Goal: Task Accomplishment & Management: Manage account settings

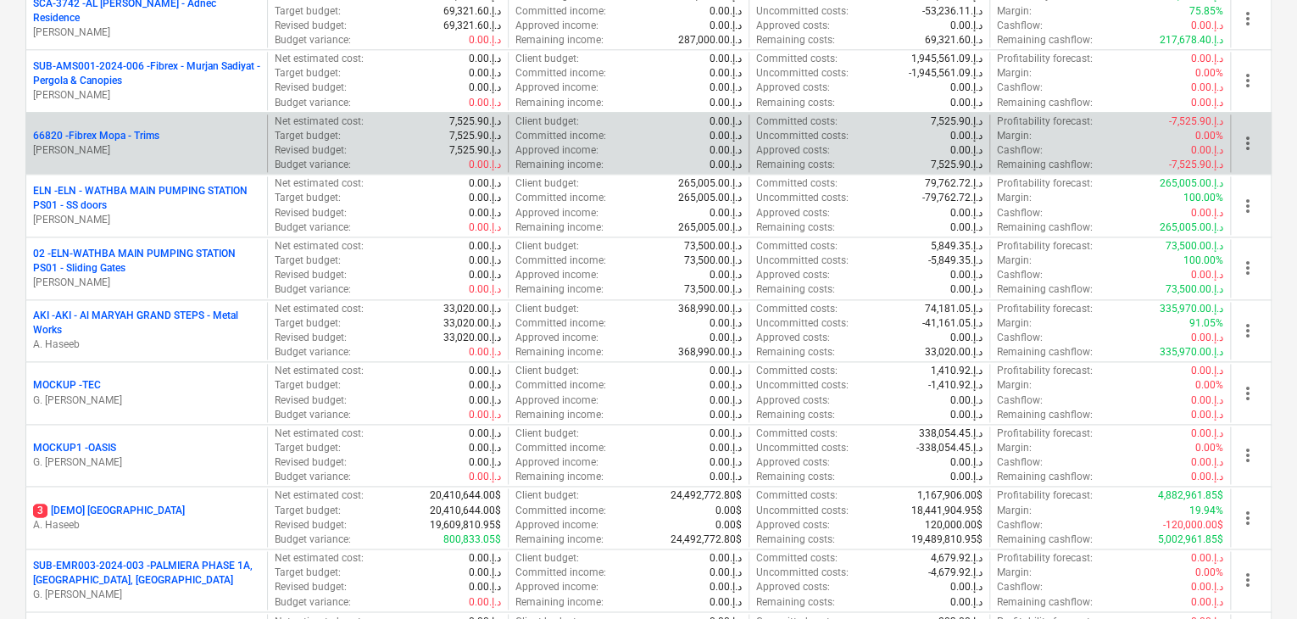
scroll to position [678, 0]
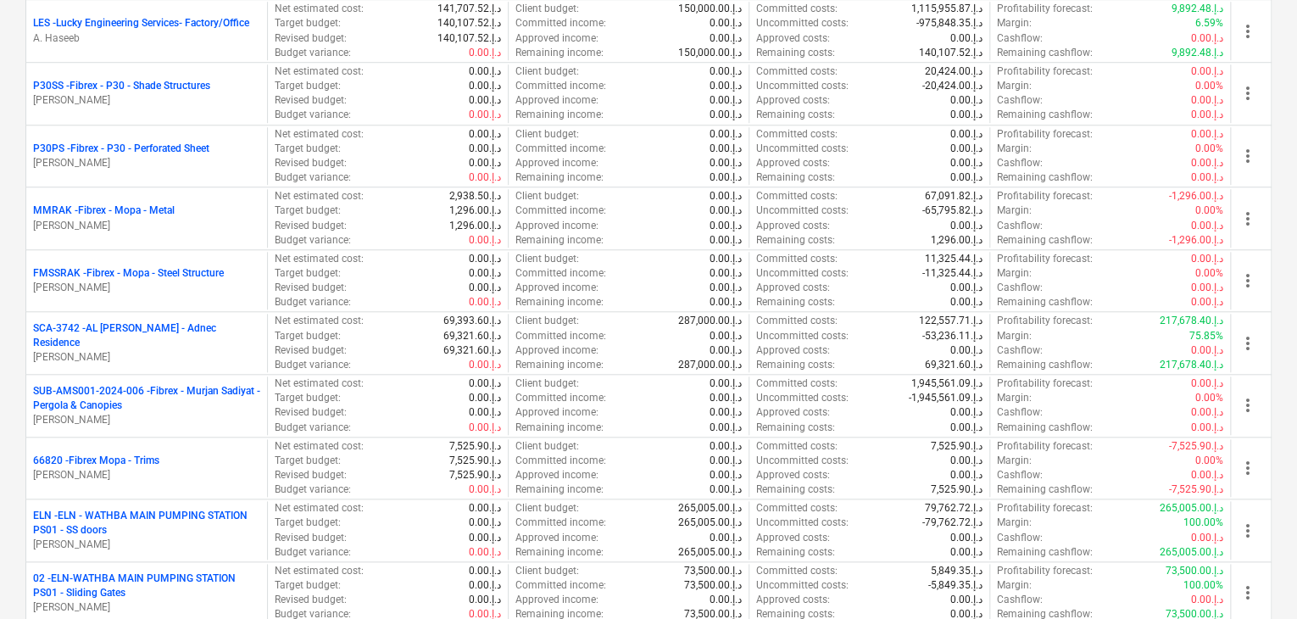
click at [132, 405] on p "SUB-AMS001-2024-006 - Fibrex - Murjan Sadiyat - Pergola & Canopies" at bounding box center [146, 398] width 227 height 29
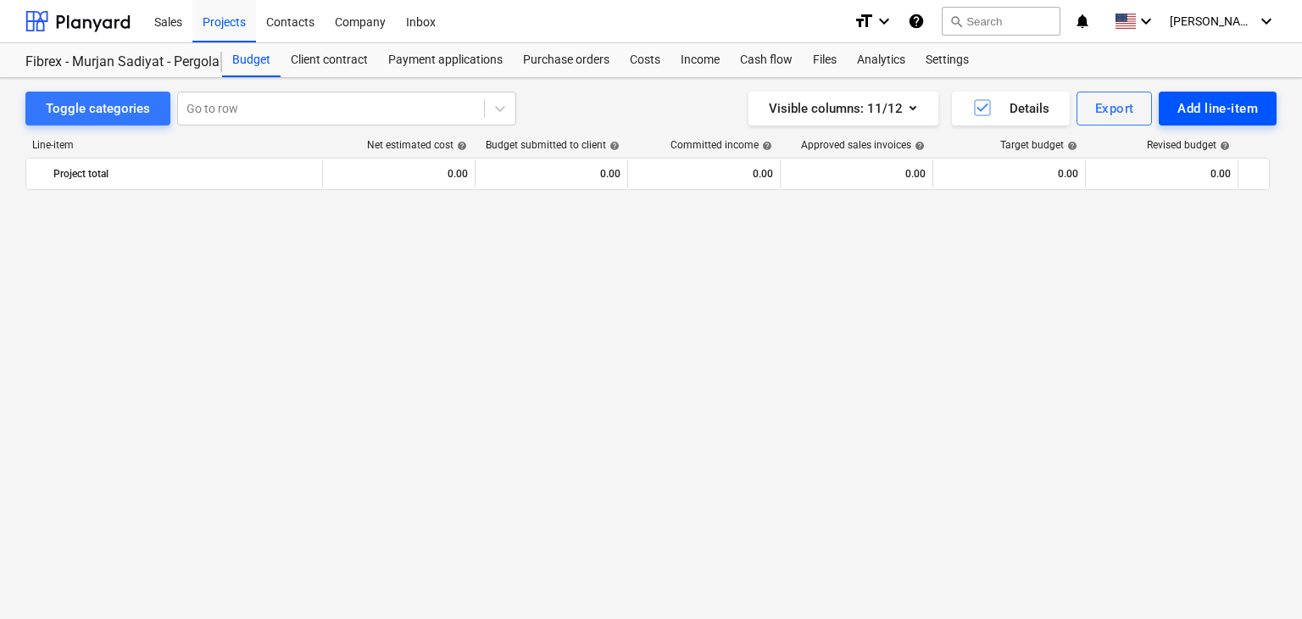
click at [1207, 109] on div "Add line-item" at bounding box center [1218, 109] width 81 height 22
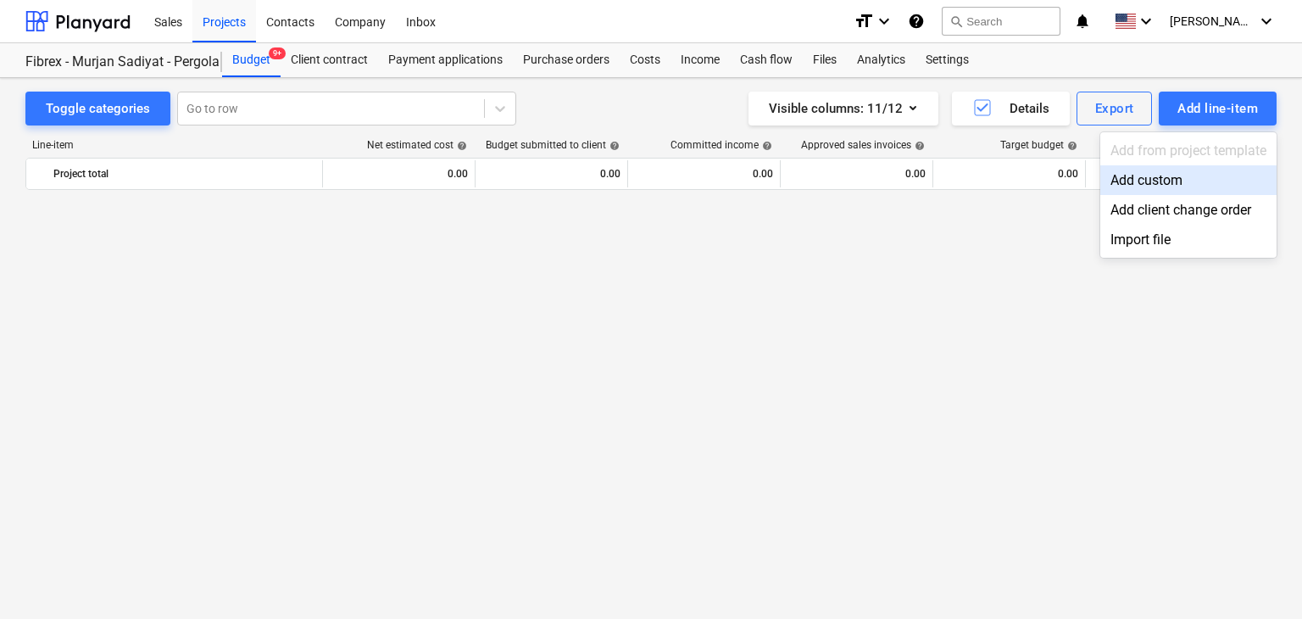
click at [1143, 181] on div "Add custom" at bounding box center [1189, 180] width 176 height 30
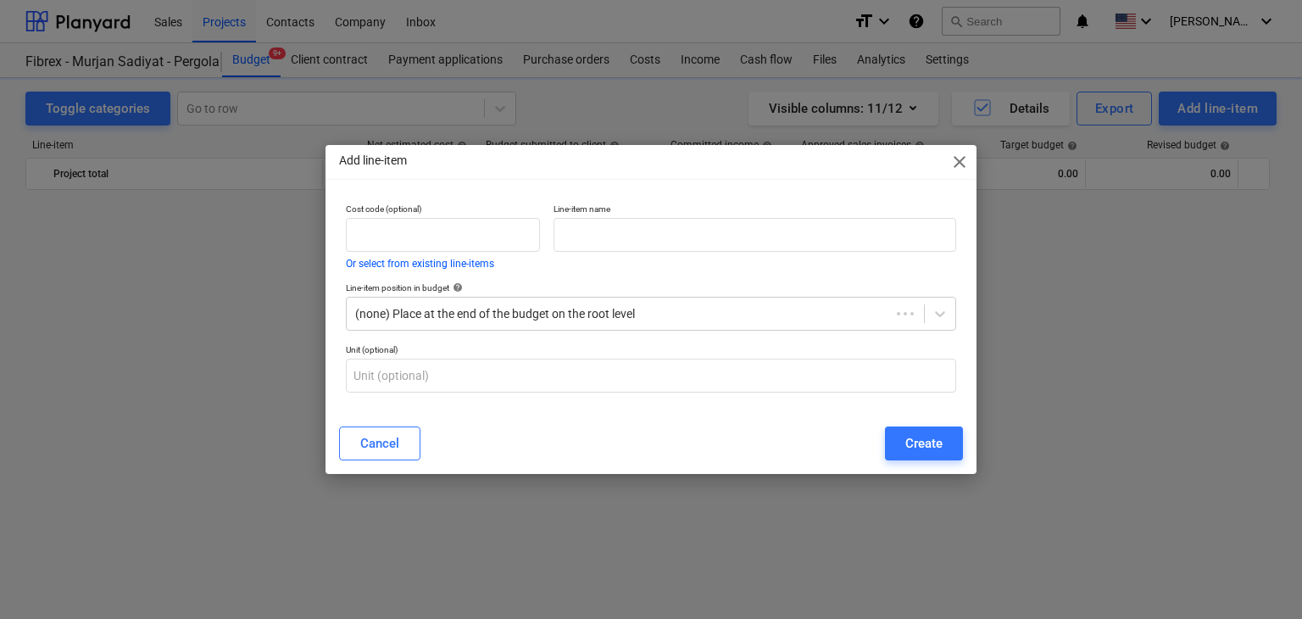
scroll to position [7075, 0]
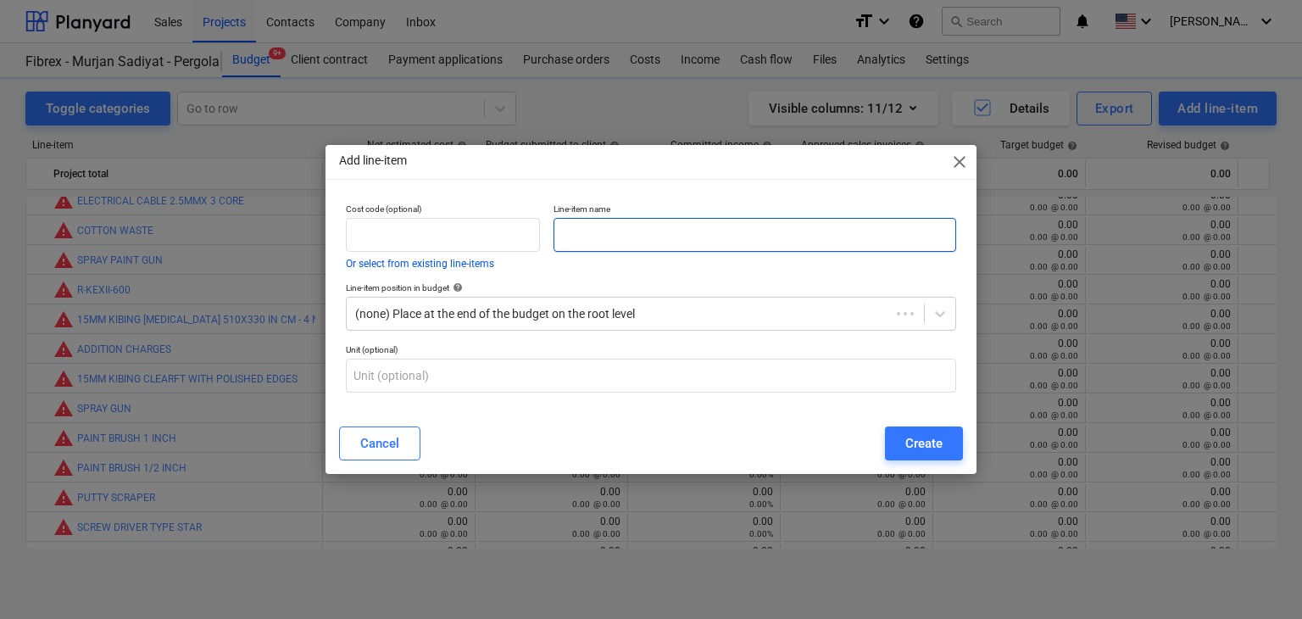
click at [703, 240] on input "text" at bounding box center [755, 235] width 403 height 34
paste input "DEWALT SDS PLUS COMBINATION HAMMER 3 MODE WITH [PERSON_NAME] & ADAPTOR 710W D25…"
type input "DEWALT SDS PLUS COMBINATION HAMMER 3 MODE WITH [PERSON_NAME] & ADAPTOR 710W D25…"
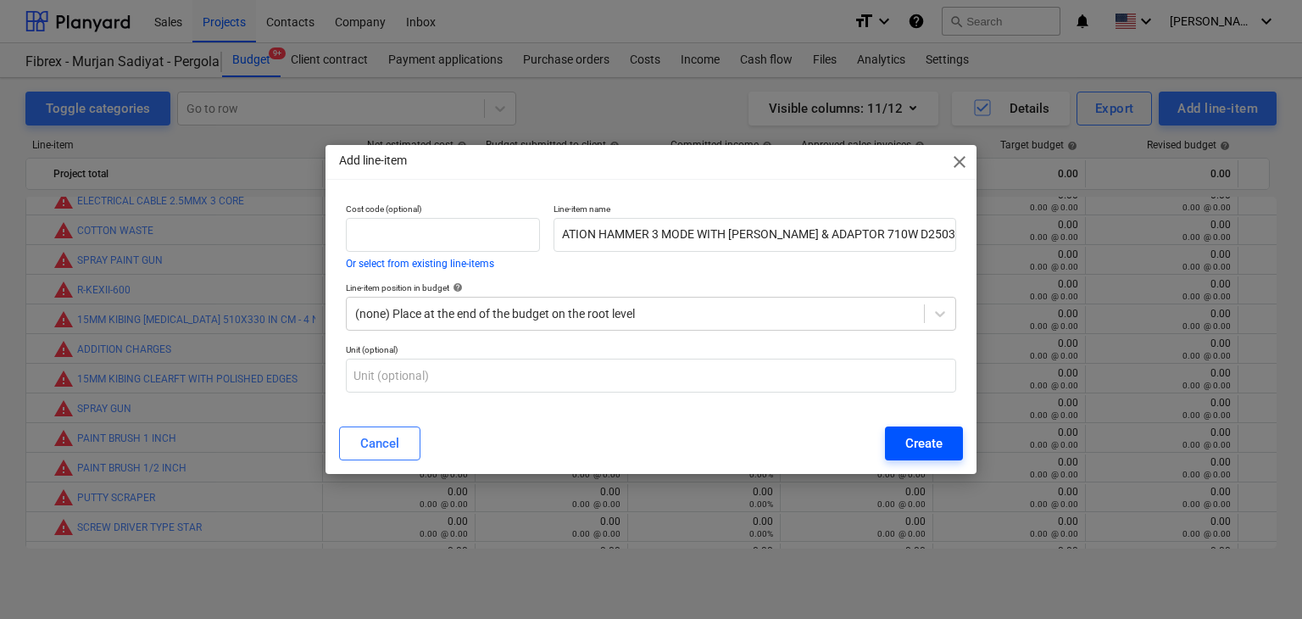
scroll to position [0, 0]
click at [921, 449] on div "Create" at bounding box center [924, 443] width 37 height 22
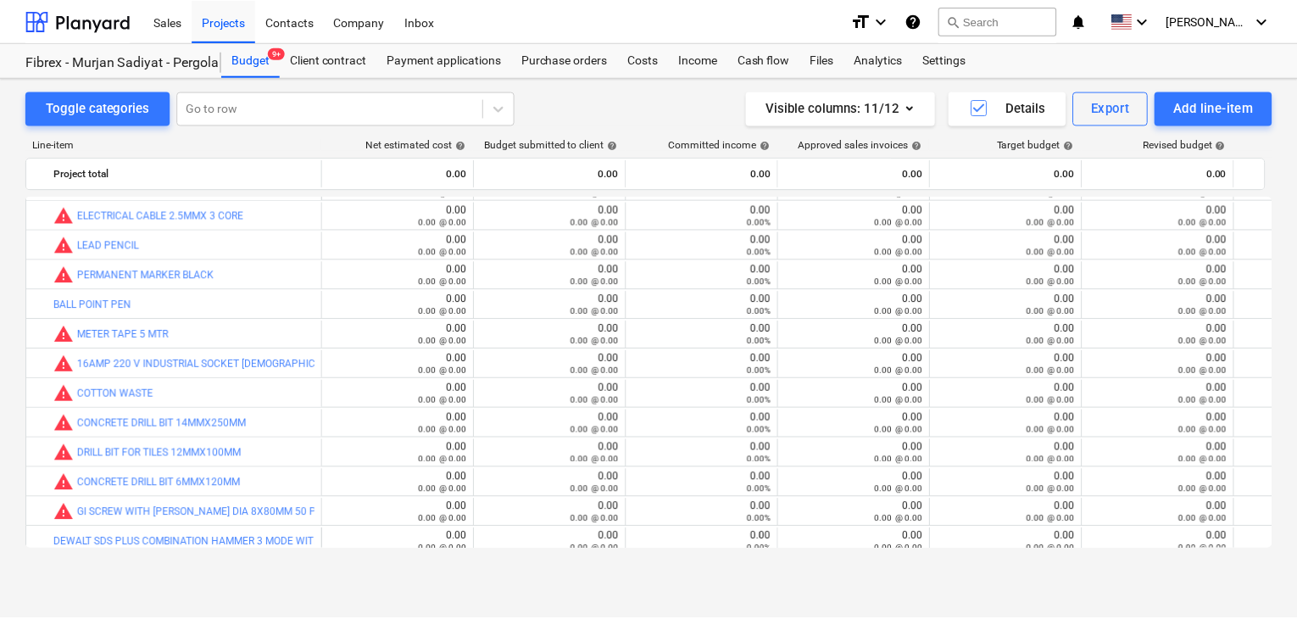
scroll to position [9650, 0]
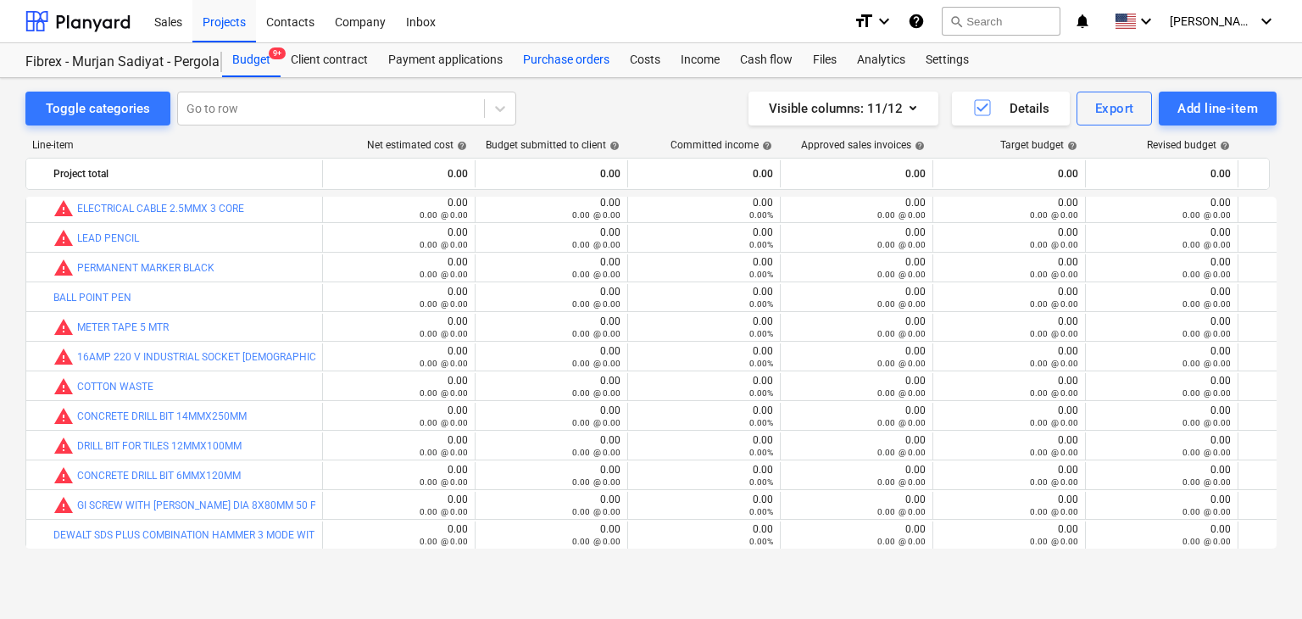
click at [562, 48] on div "Purchase orders" at bounding box center [566, 60] width 107 height 34
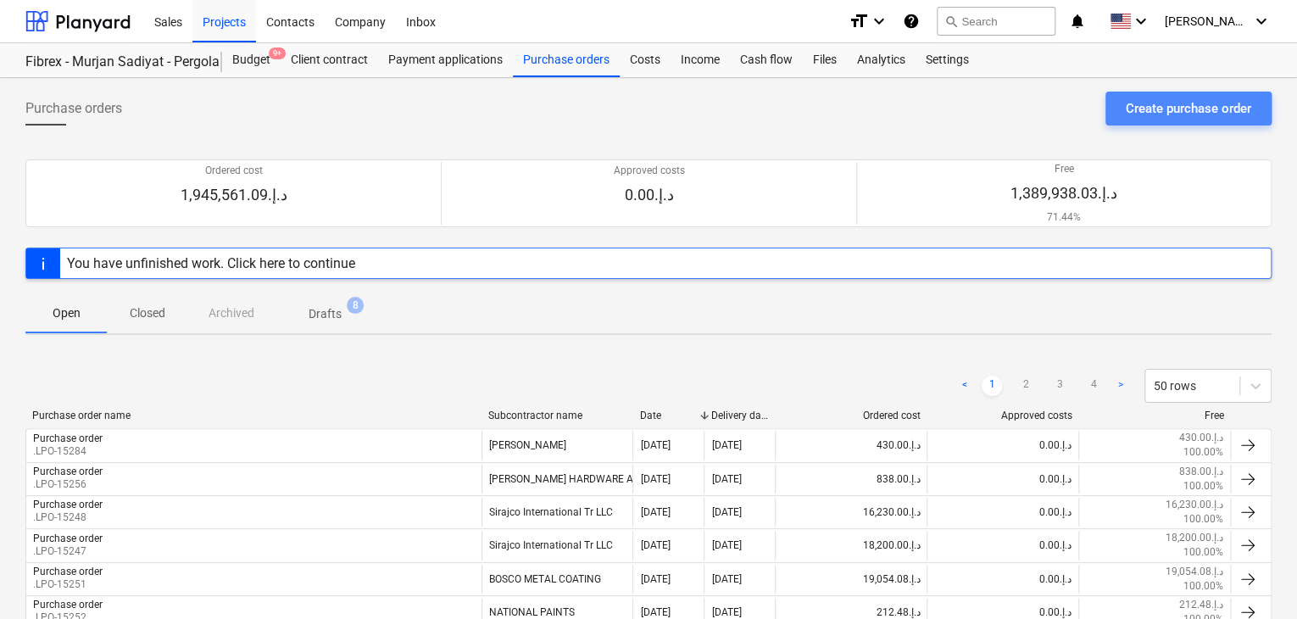
click at [1170, 106] on div "Create purchase order" at bounding box center [1188, 109] width 125 height 22
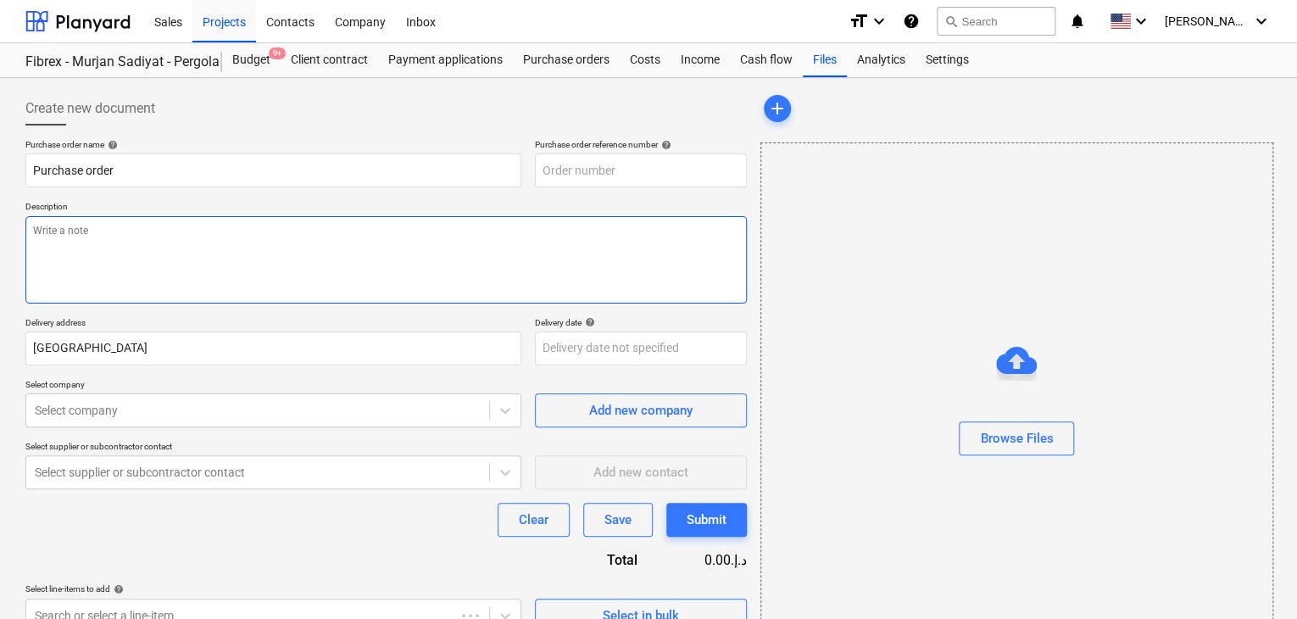
click at [596, 225] on textarea at bounding box center [386, 259] width 722 height 87
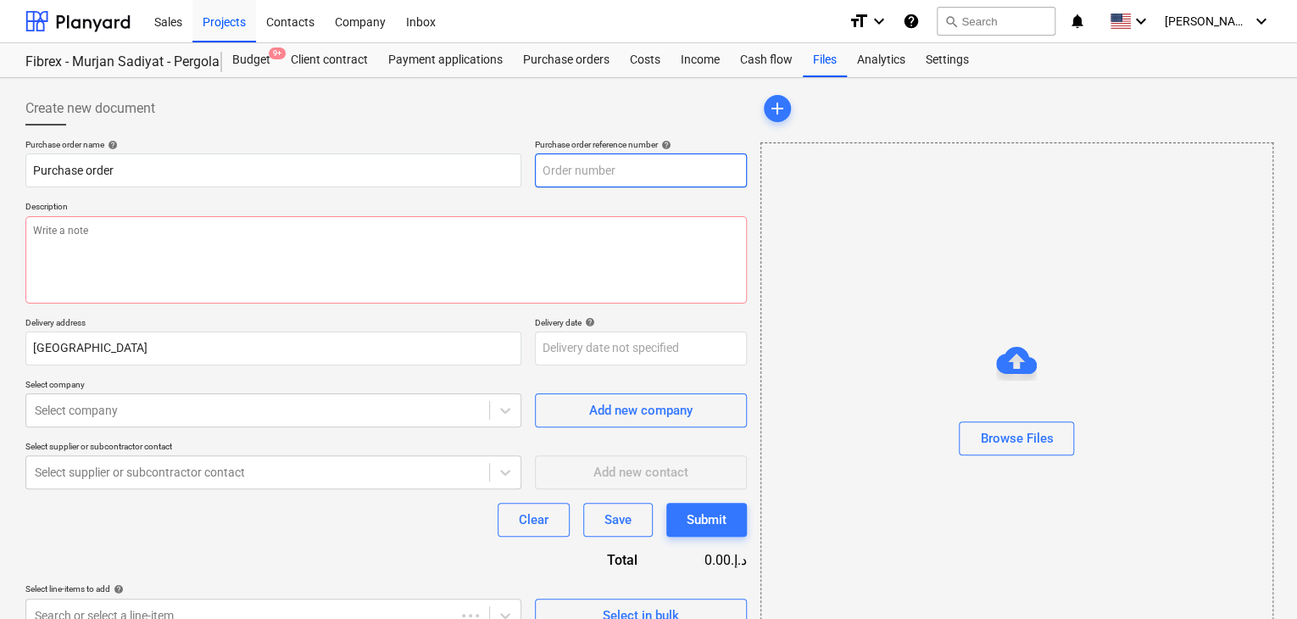
type textarea "x"
type input "SUB-AMS001-2024-006-PO-210"
click at [644, 169] on input "SUB-AMS001-2024-006-PO-210" at bounding box center [641, 170] width 212 height 34
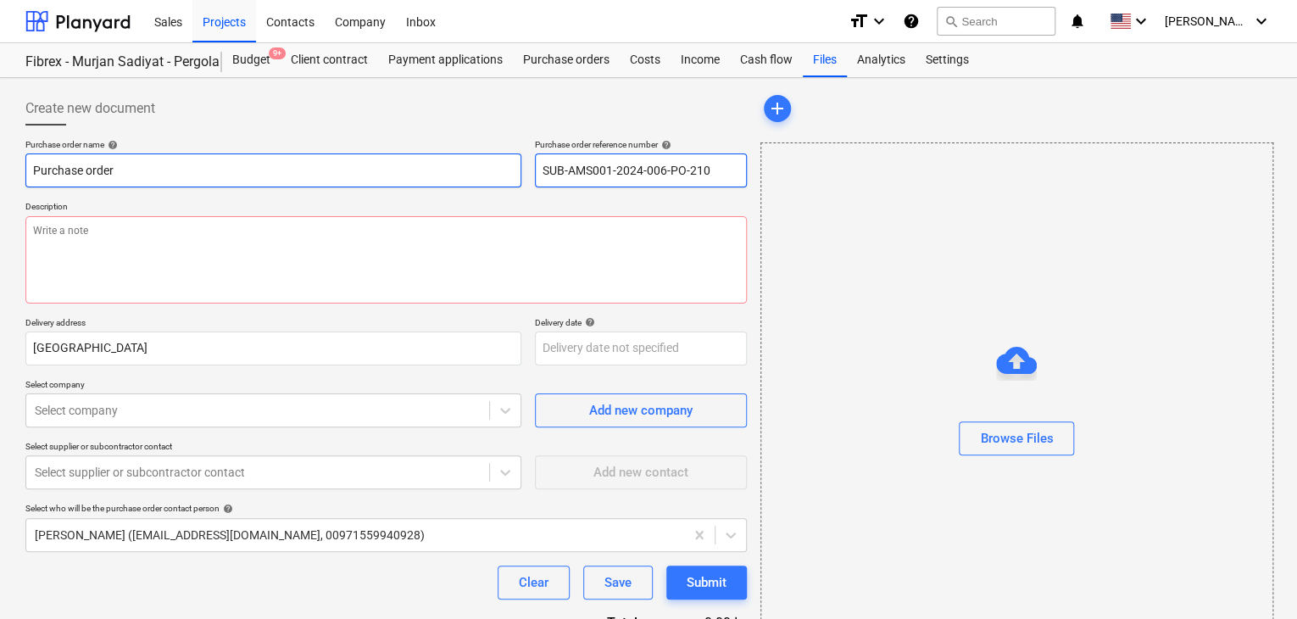
drag, startPoint x: 743, startPoint y: 176, endPoint x: 515, endPoint y: 179, distance: 228.1
click at [515, 179] on div "Purchase order name help Purchase order Purchase order reference number help SU…" at bounding box center [386, 163] width 722 height 48
type textarea "x"
type input "."
type textarea "x"
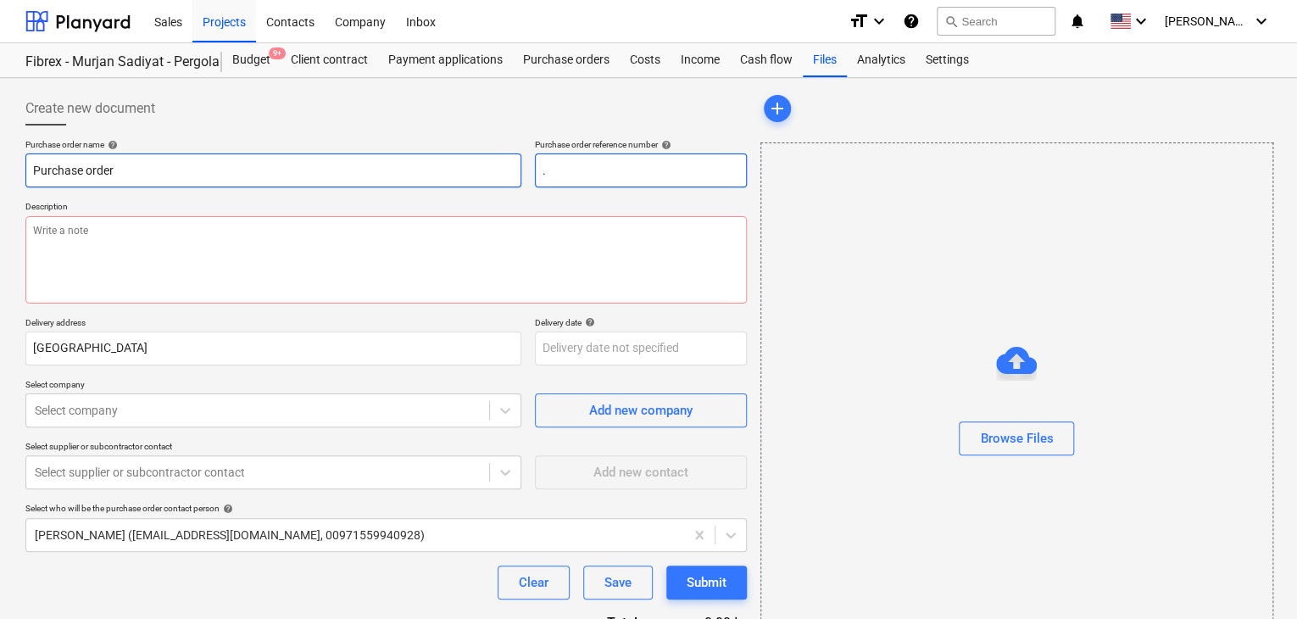
type input ".L"
type textarea "x"
type input ".LP"
type textarea "x"
type input ".LPO"
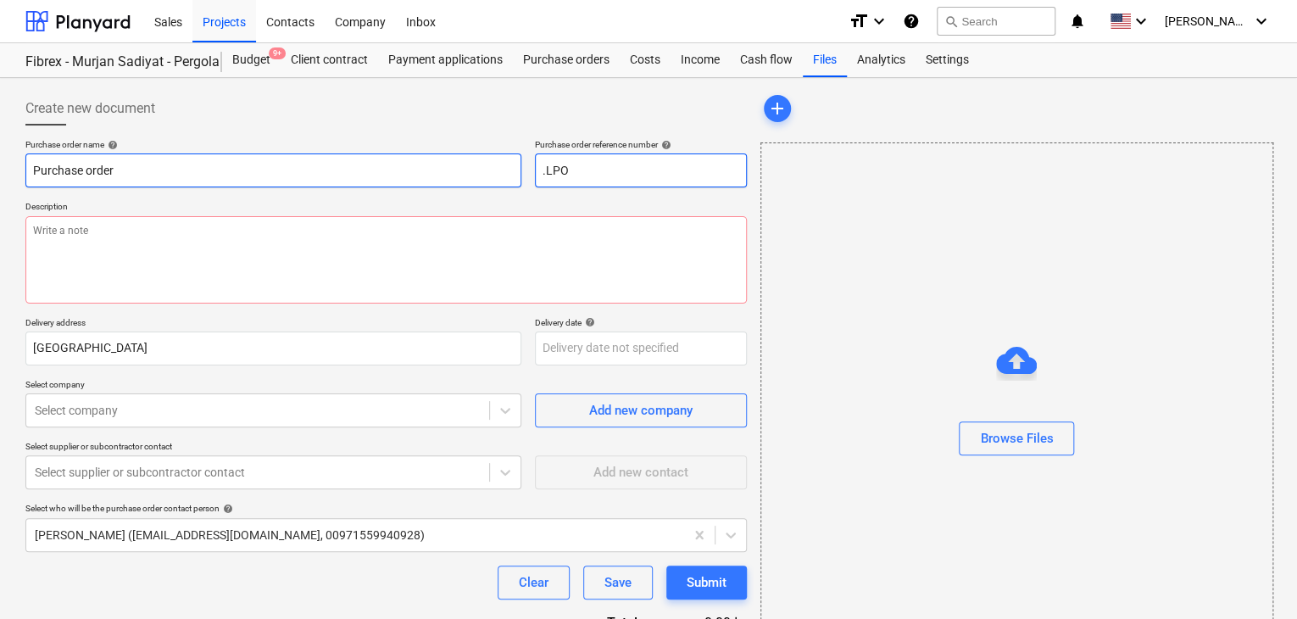
type textarea "x"
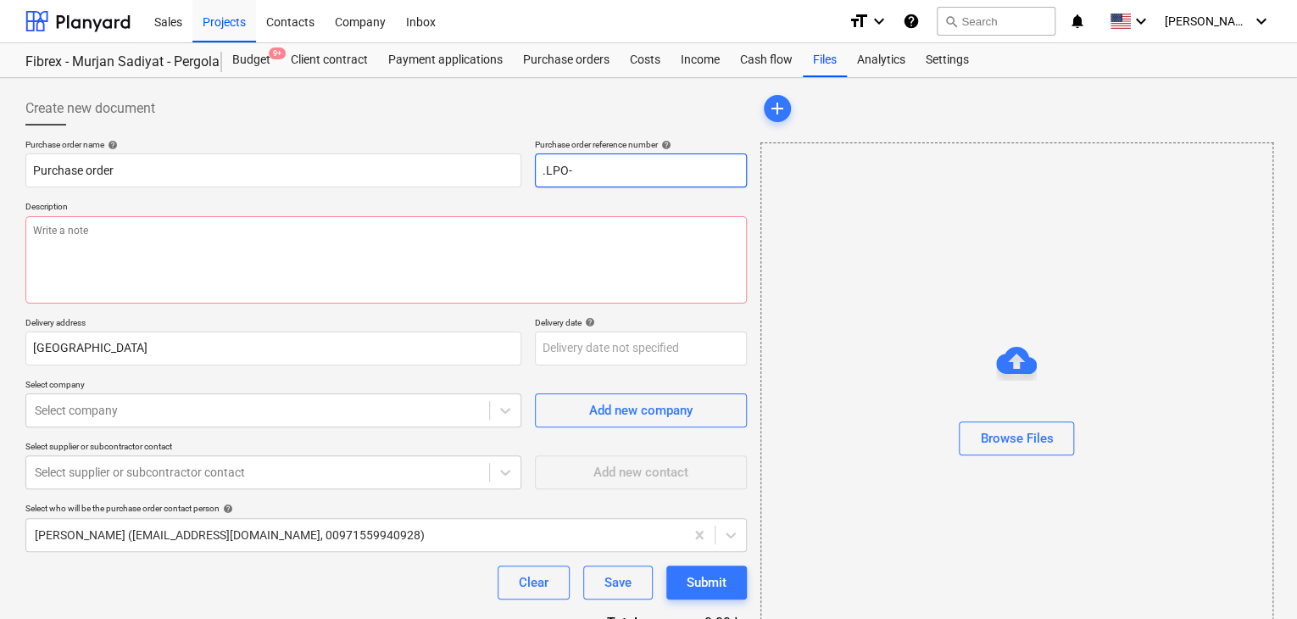
type input ".LPO-"
type textarea "x"
type input ".LPO-1"
type textarea "x"
type input ".LPO-15"
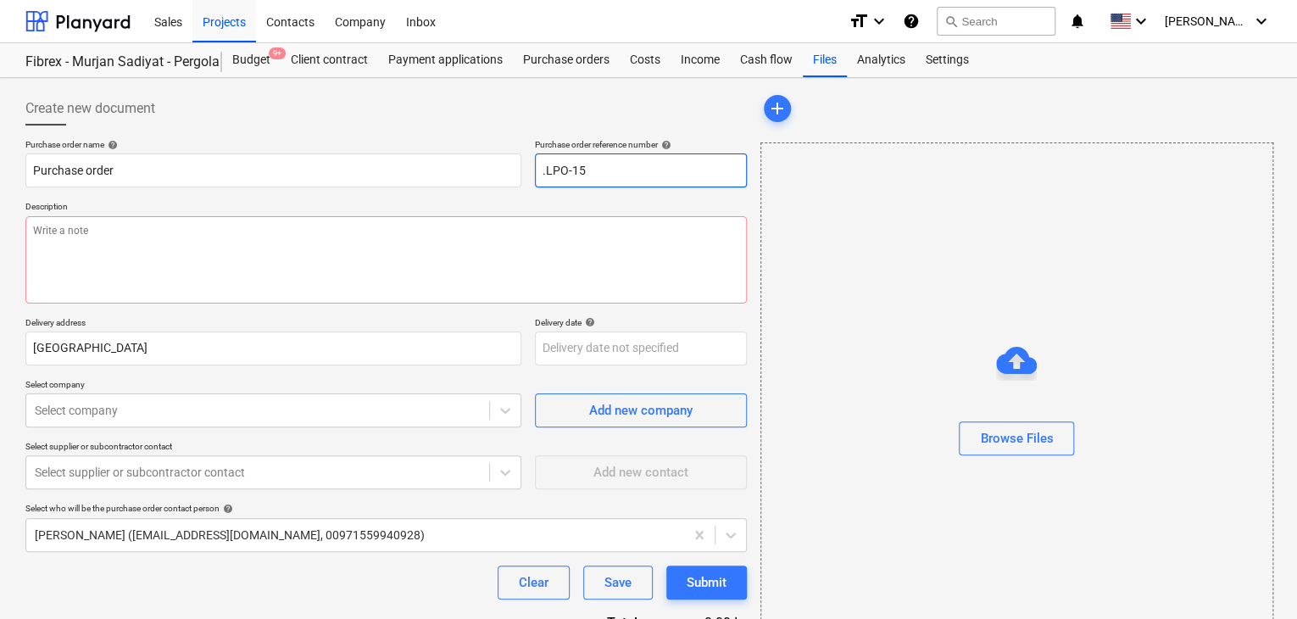
type textarea "x"
type input ".LPO-152"
type textarea "x"
type input ".LPO-1529"
type textarea "x"
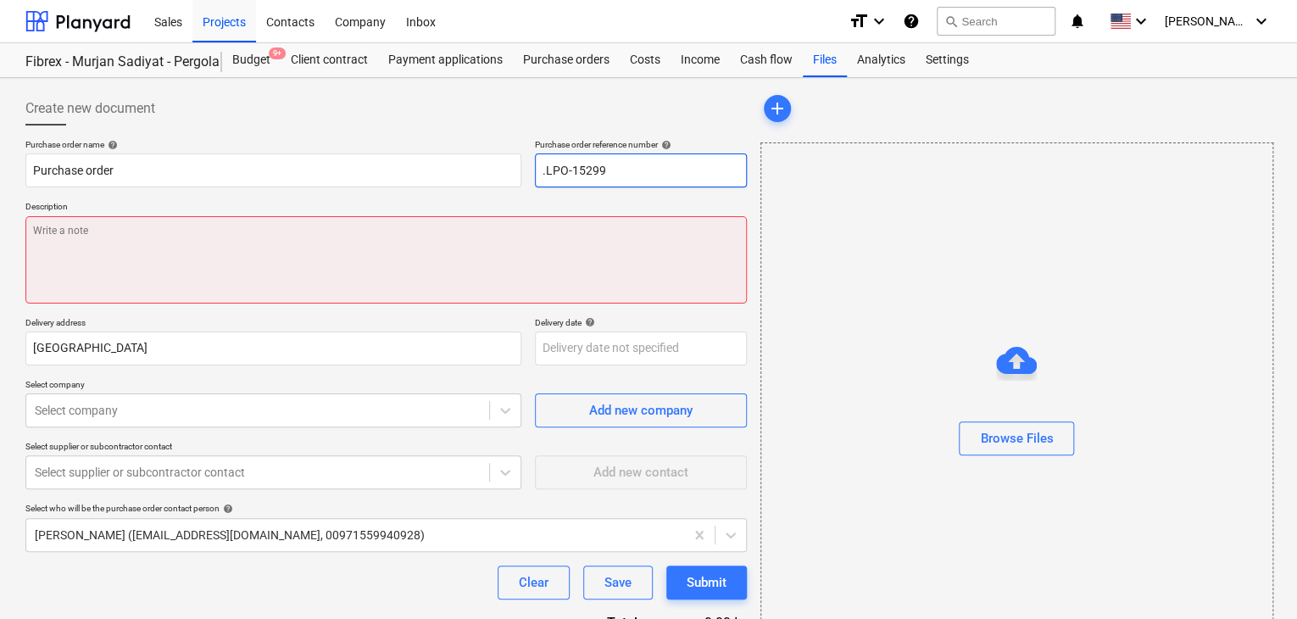
type input ".LPO-15299"
click at [274, 267] on textarea at bounding box center [386, 259] width 722 height 87
type textarea "x"
type textarea "1"
type textarea "x"
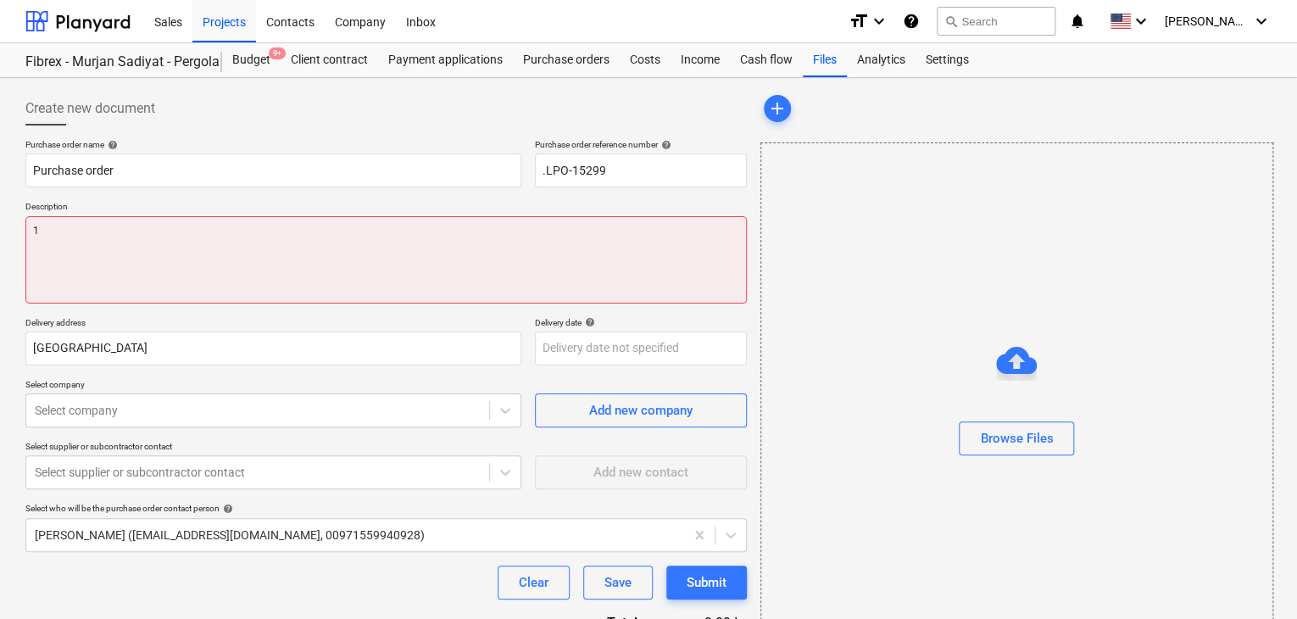
type textarea "12"
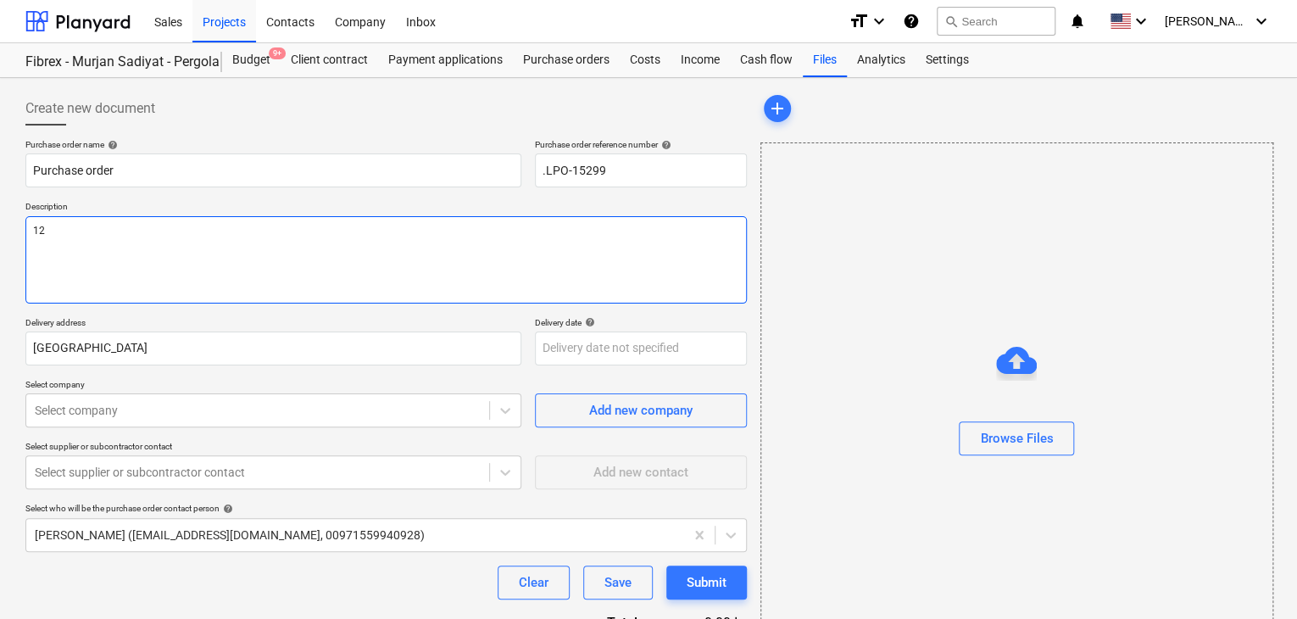
type textarea "x"
type textarea "12/"
type textarea "x"
type textarea "12/A"
type textarea "x"
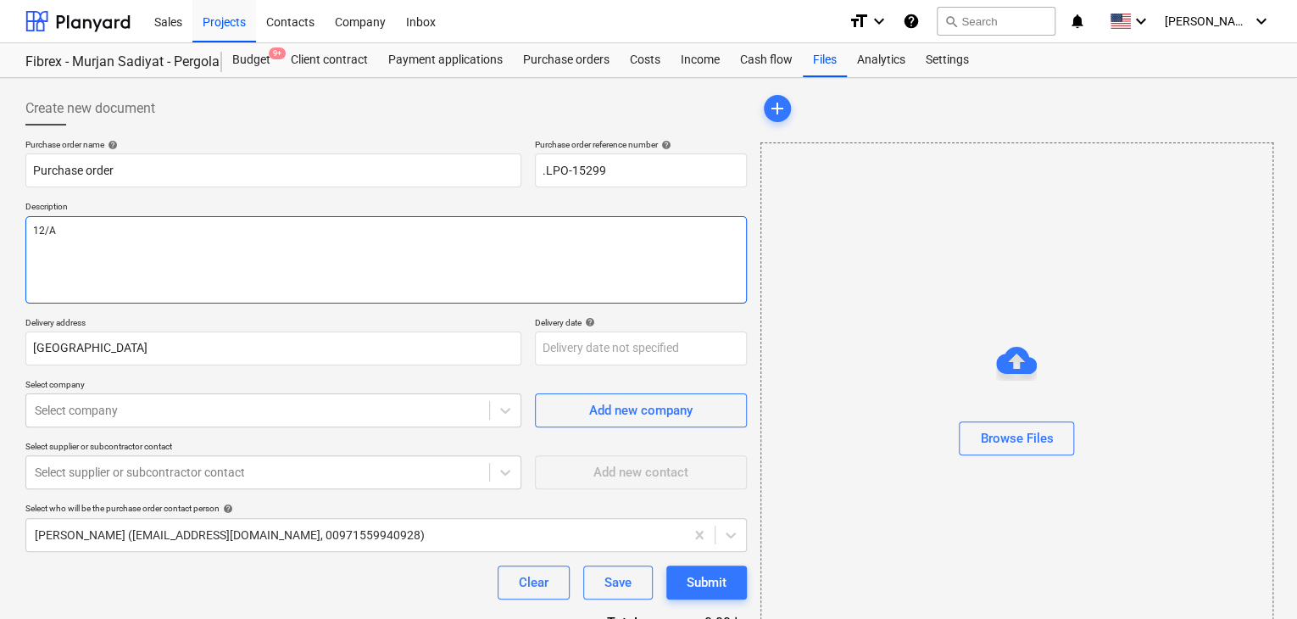
type textarea "12/AU"
type textarea "x"
type textarea "12/AUG"
type textarea "x"
type textarea "12/AUG/"
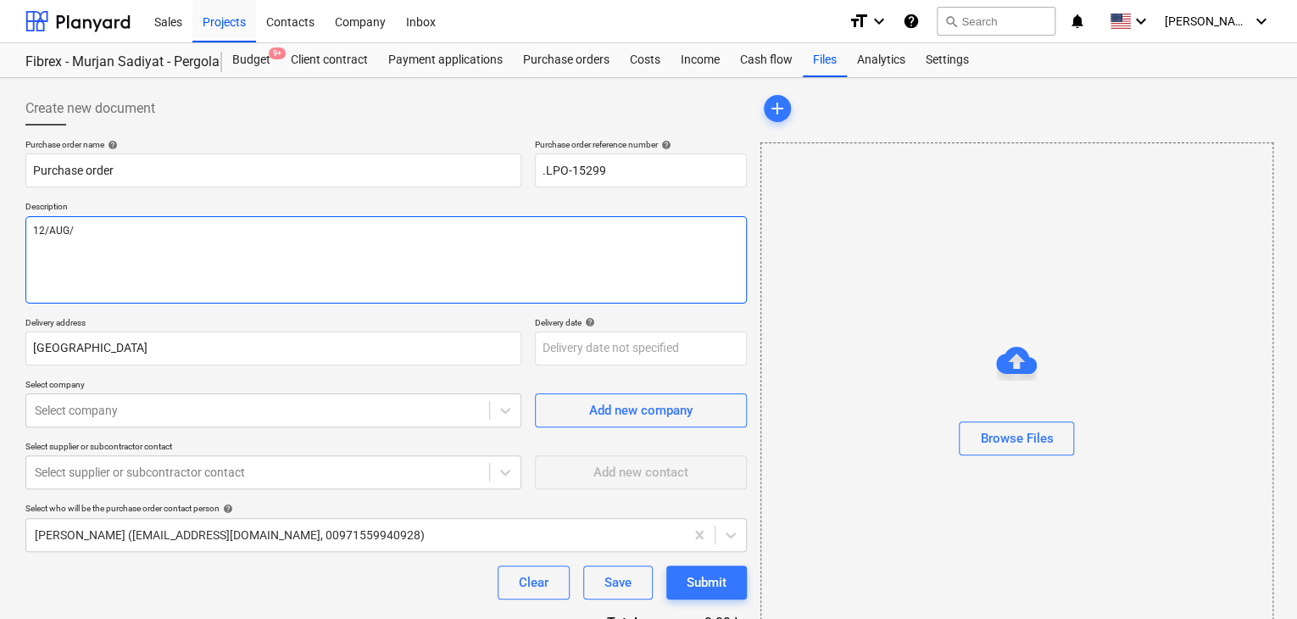
type textarea "x"
type textarea "12/[DATE]"
type textarea "x"
type textarea "[DATE]"
type textarea "x"
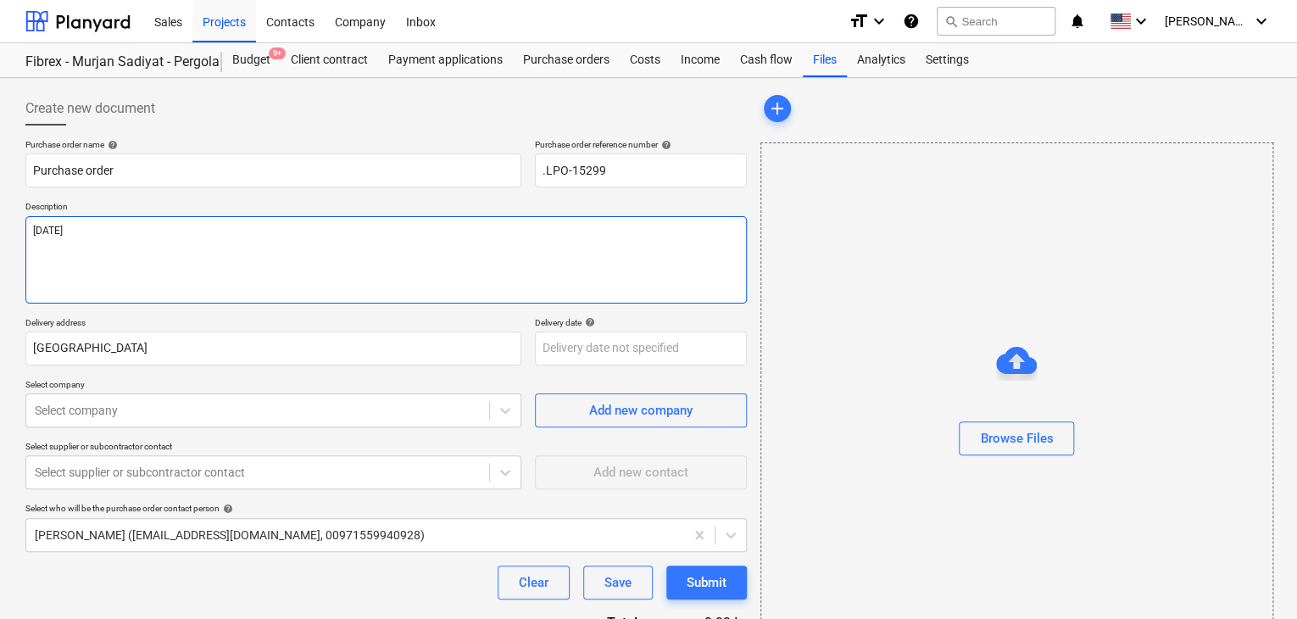
type textarea "[DATE]"
type textarea "x"
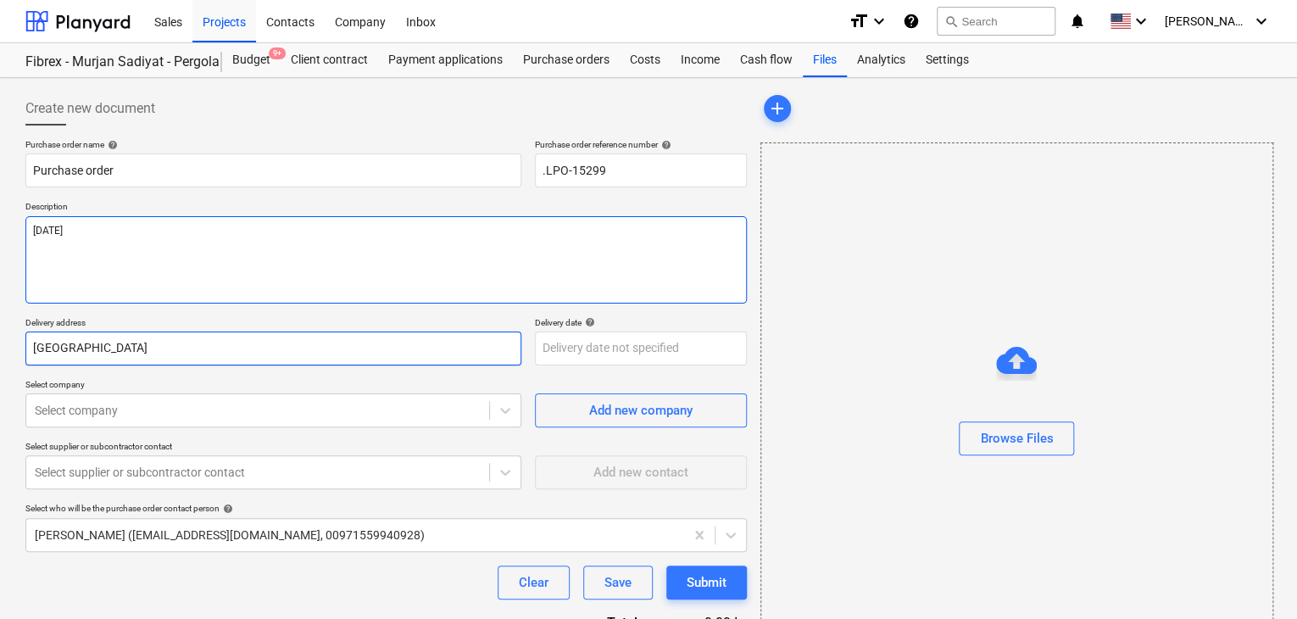
type textarea "[DATE]"
click at [115, 348] on input "[GEOGRAPHIC_DATA]" at bounding box center [273, 349] width 496 height 34
type textarea "x"
type input "Abu Dhab"
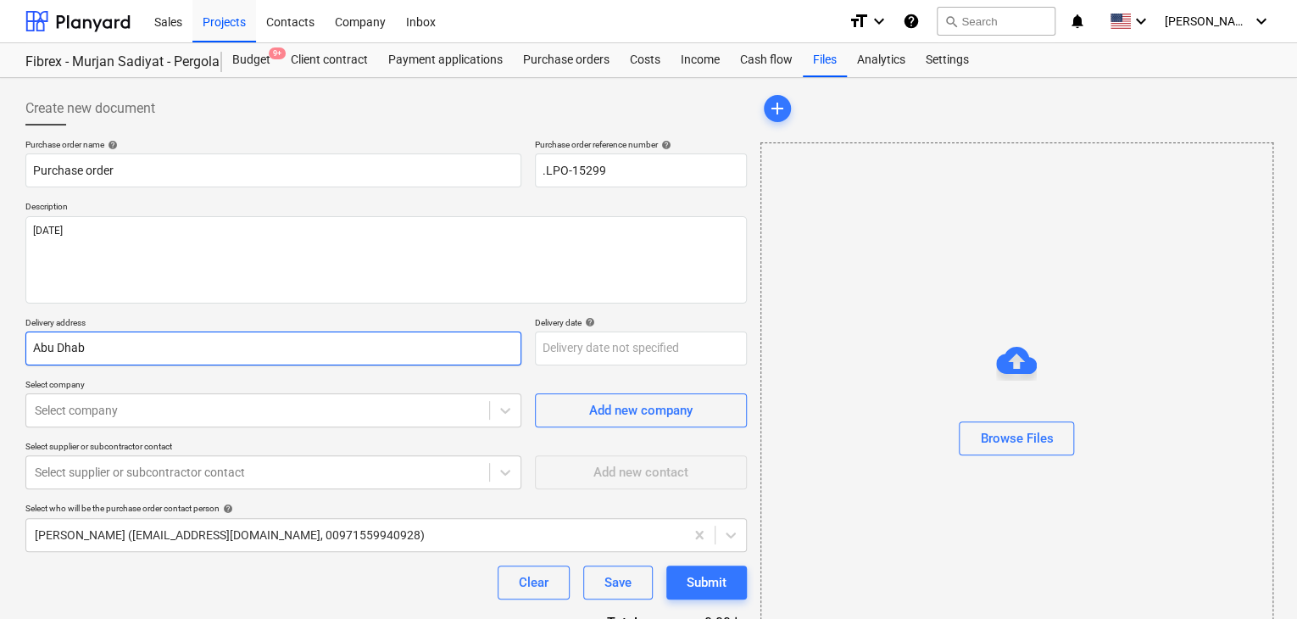
type textarea "x"
type input "Abu Dha"
type textarea "x"
type input "Abu Dh"
type textarea "x"
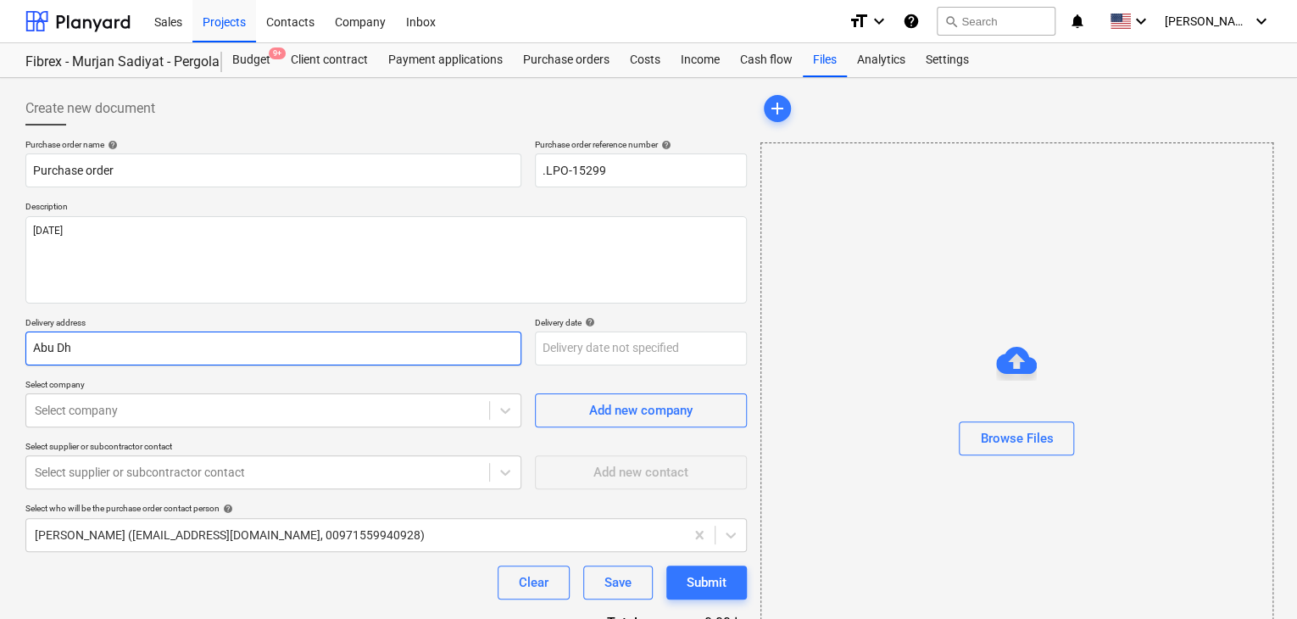
type input "Abu D"
type textarea "x"
type input "Abu"
type textarea "x"
type input "Ab"
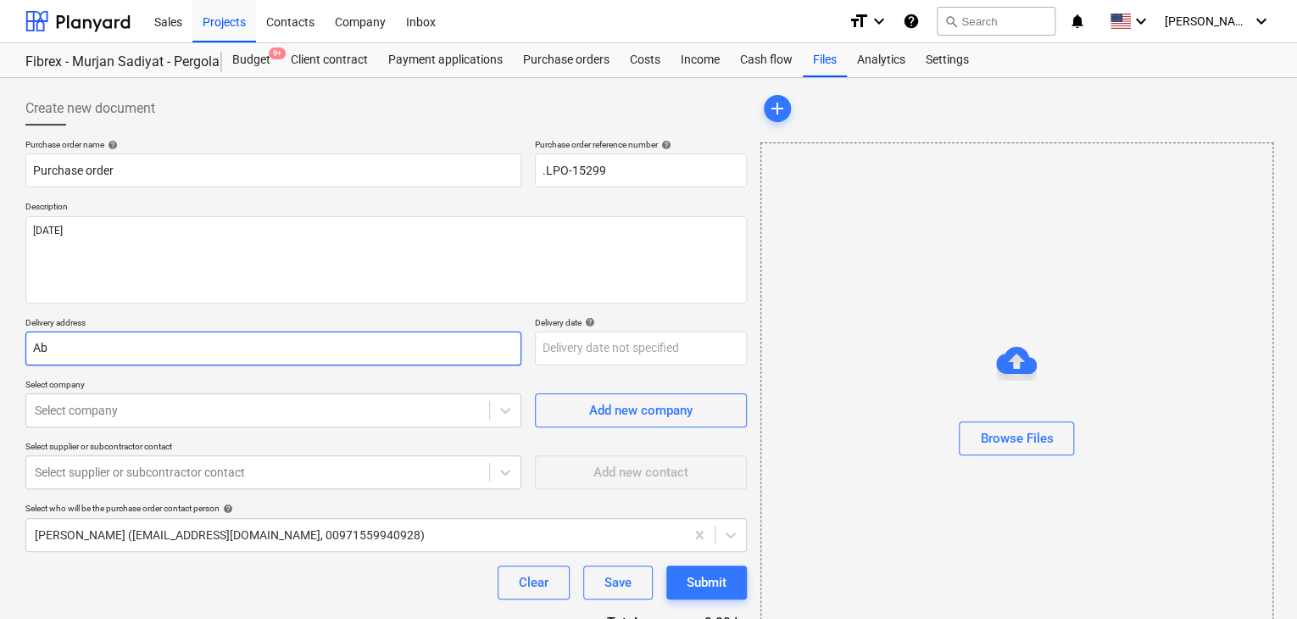
type textarea "x"
type input "A"
type textarea "x"
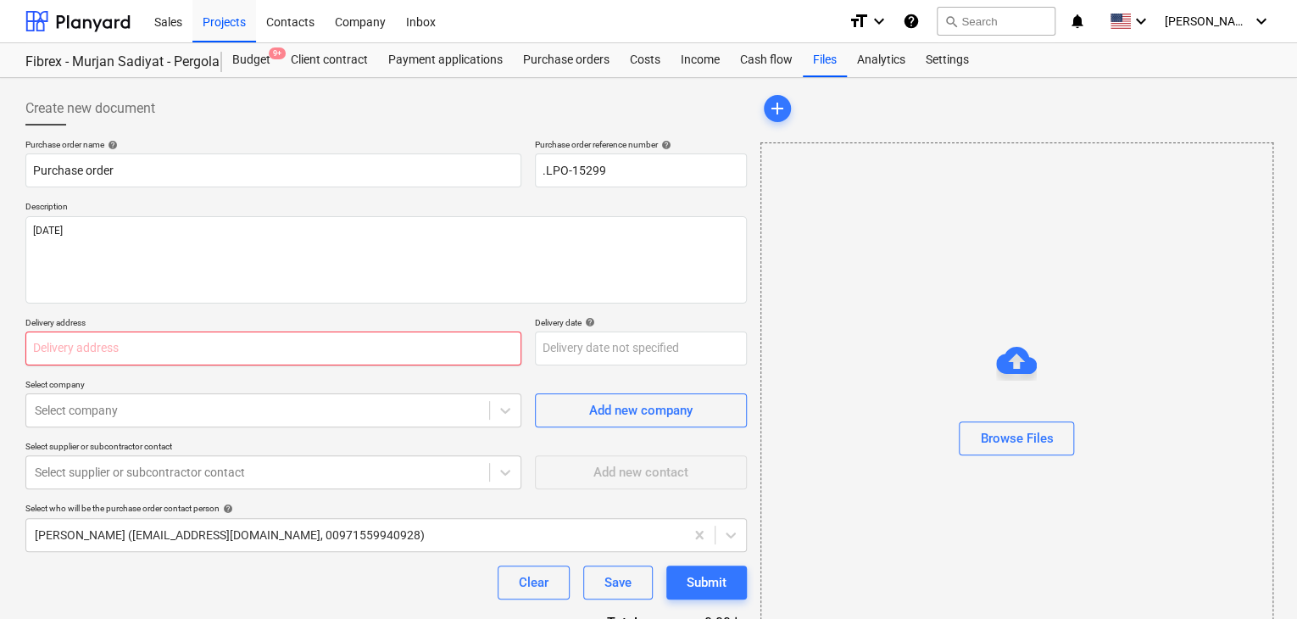
type textarea "x"
type input "L"
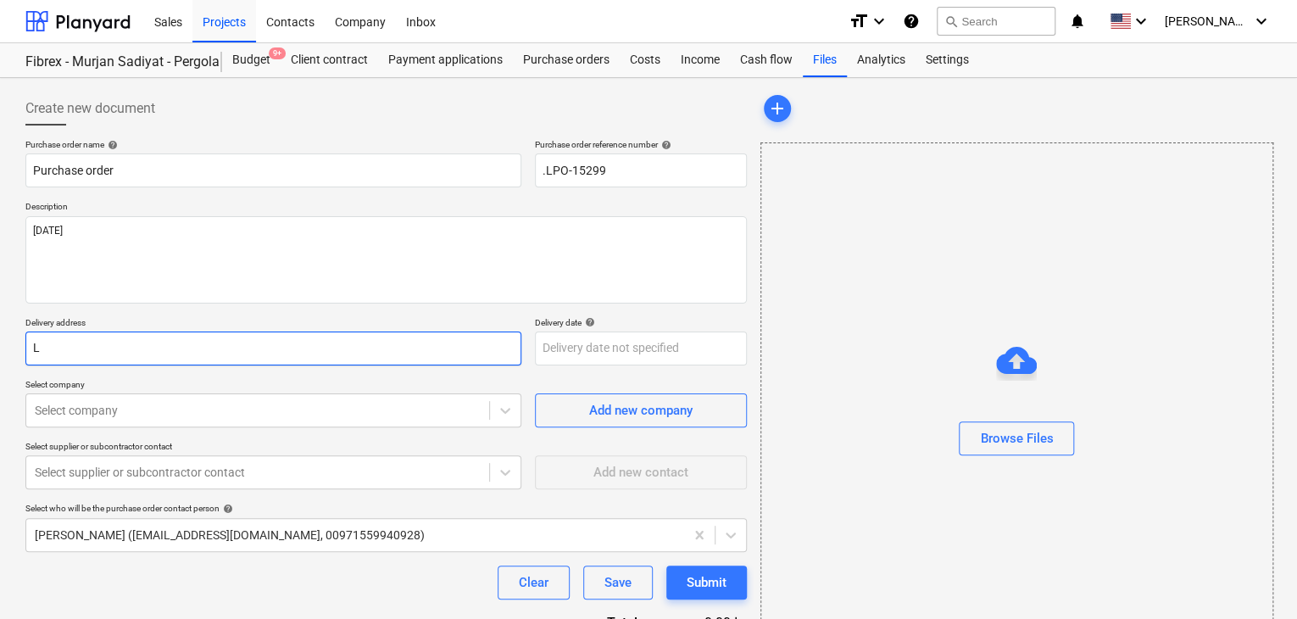
type textarea "x"
type input "LU"
type textarea "x"
type input "LUC"
type textarea "x"
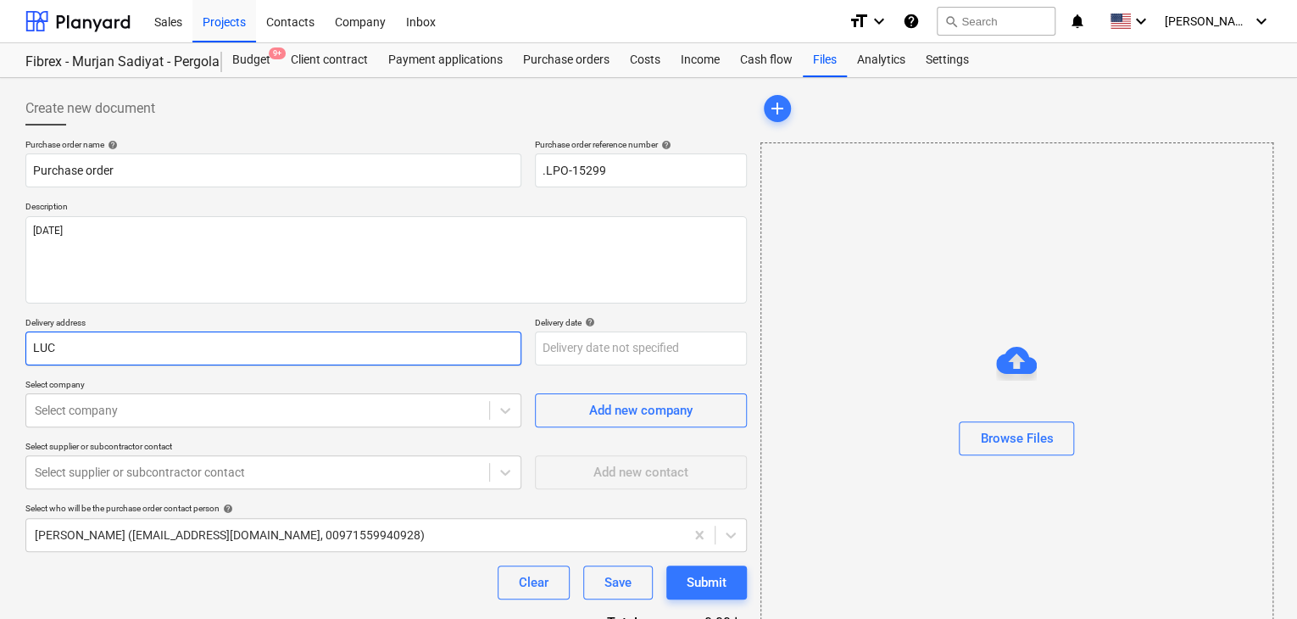
type input "LUCK"
type textarea "x"
type input "LUCKY"
type textarea "x"
type input "LUCKY"
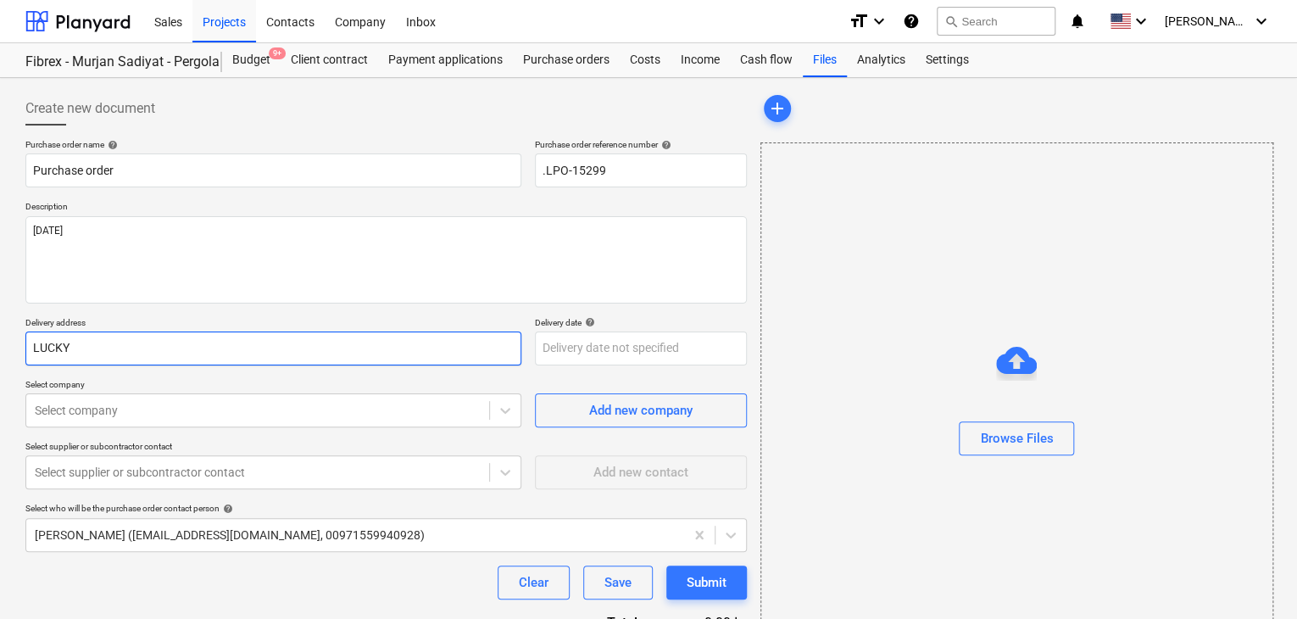
type textarea "x"
type input "LUCKY E"
type textarea "x"
type input "LUCKY EN"
type textarea "x"
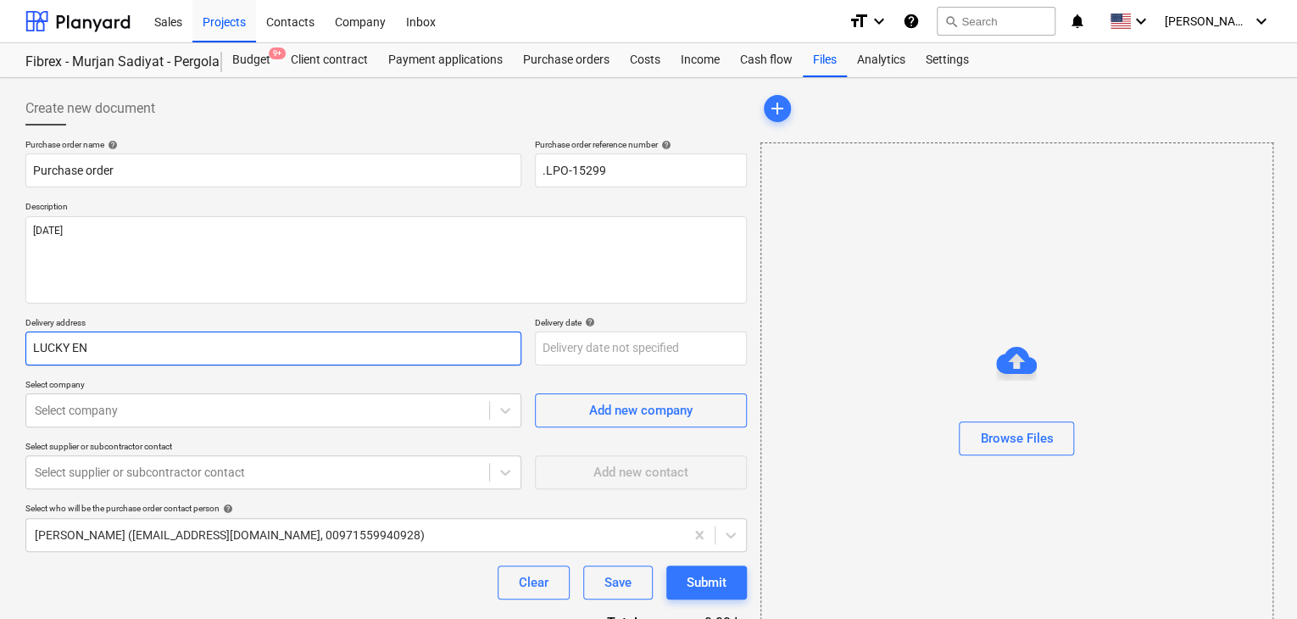
type input "LUCKY ENG"
type textarea "x"
type input "LUCKY ENGI"
type textarea "x"
type input "LUCKY ENGIN"
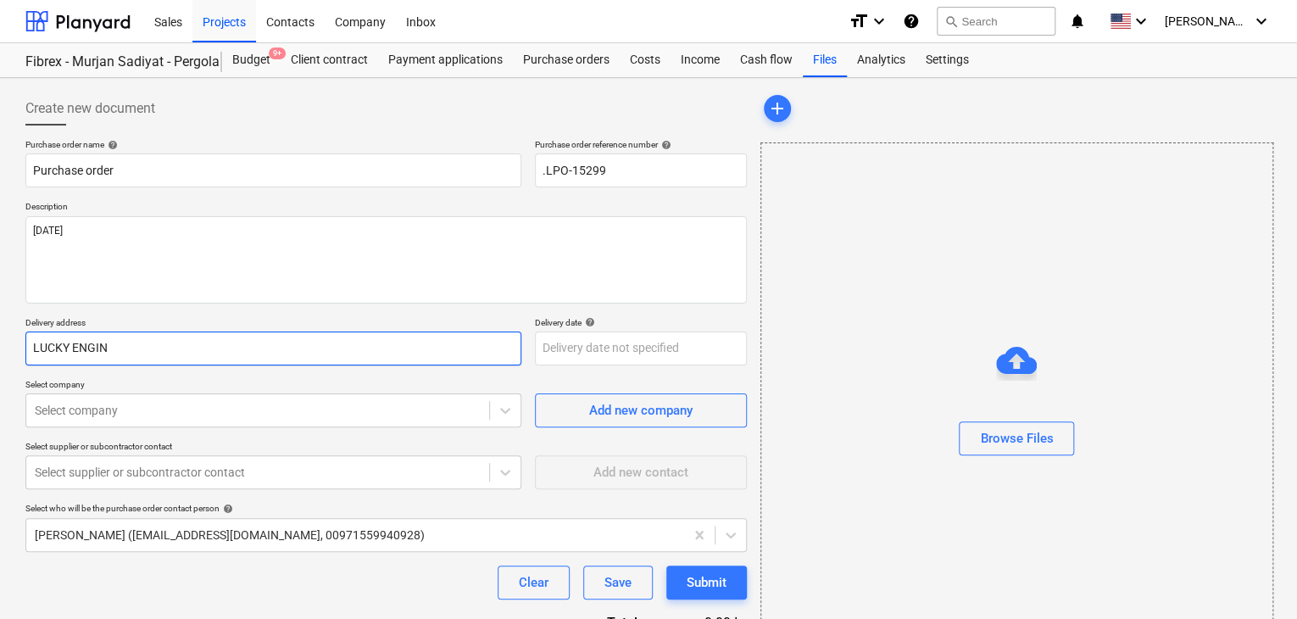
type textarea "x"
type input "LUCKY ENGINE"
type textarea "x"
type input "LUCKY ENGINEE"
type textarea "x"
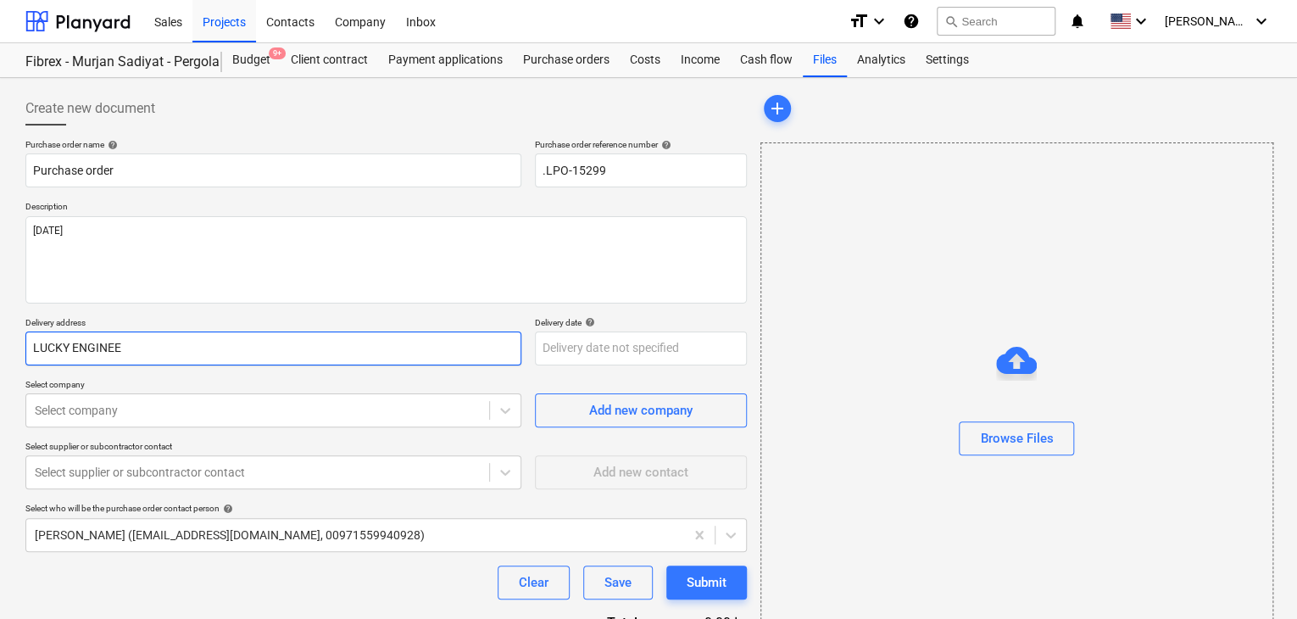
type input "LUCKY ENGINEER"
type textarea "x"
type input "LUCKY ENGINEERI"
type textarea "x"
type input "LUCKY ENGINEERIN"
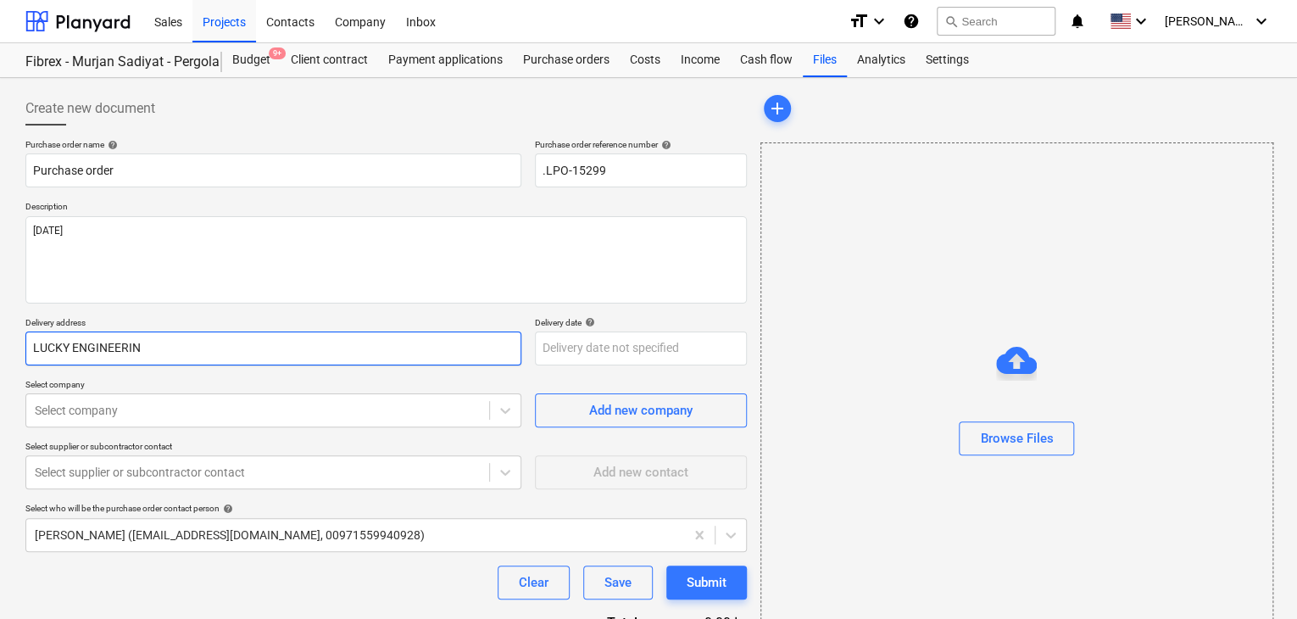
type textarea "x"
type input "LUCKY ENGINEERING"
type textarea "x"
type input "LUCKY ENGINEERING"
type textarea "x"
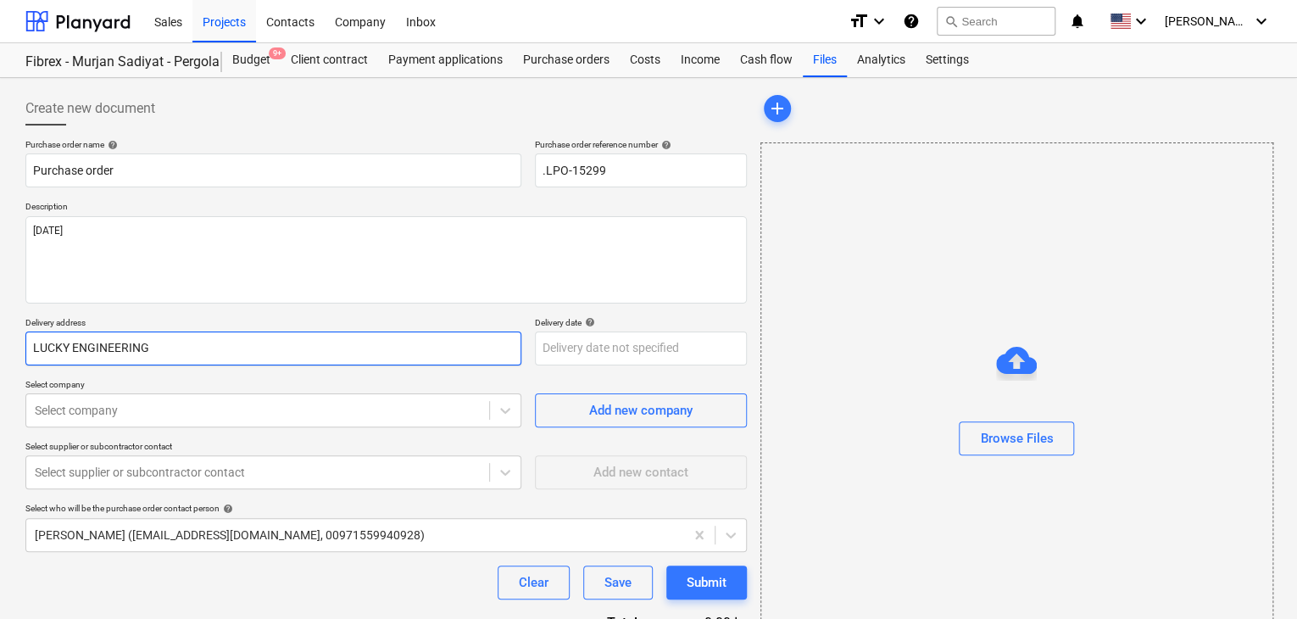
type input "LUCKY ENGINEERING S"
type textarea "x"
type input "LUCKY ENGINEERING SE"
type textarea "x"
type input "LUCKY ENGINEERING SER"
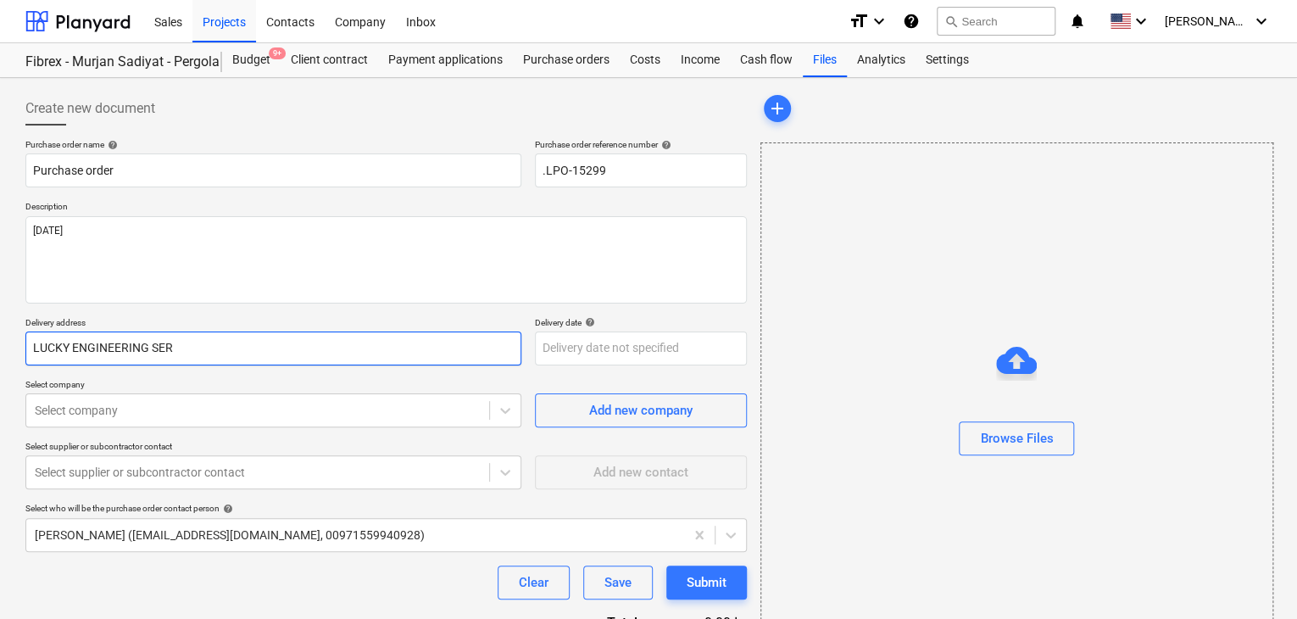
type textarea "x"
type input "LUCKY ENGINEERING SERV"
type textarea "x"
type input "LUCKY ENGINEERING SERVI"
type textarea "x"
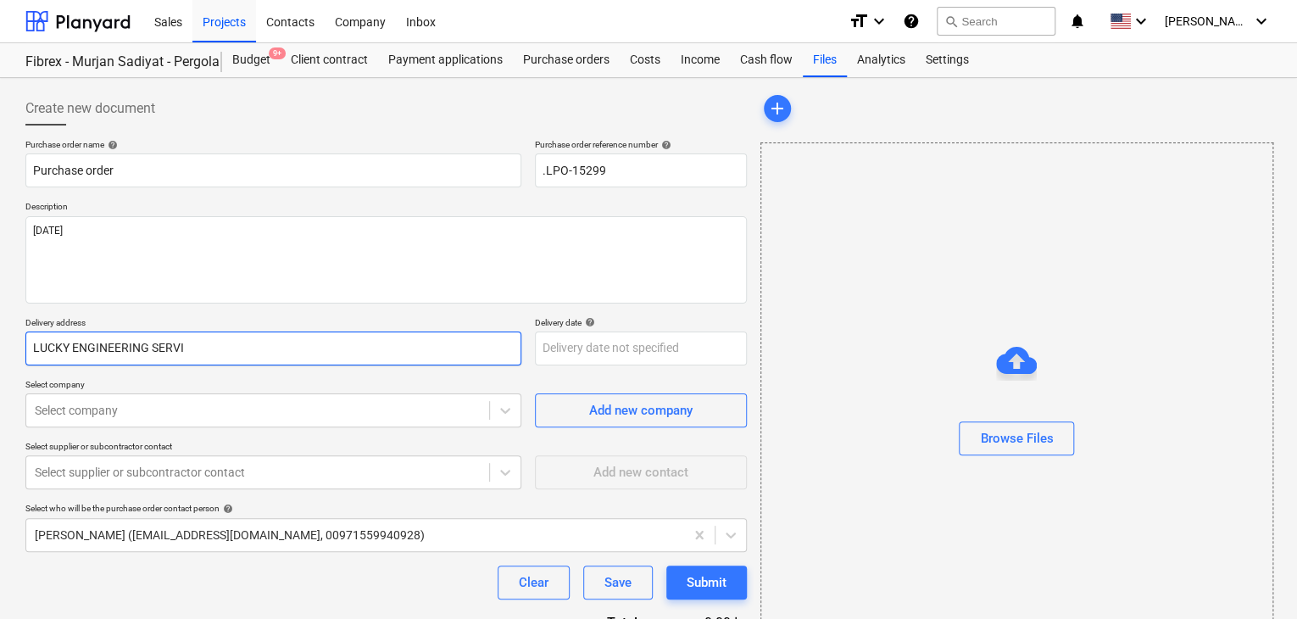
type input "LUCKY ENGINEERING SERVIC"
type textarea "x"
type input "LUCKY ENGINEERING SERVICE"
type textarea "x"
type input "LUCKY ENGINEERING SERVICES"
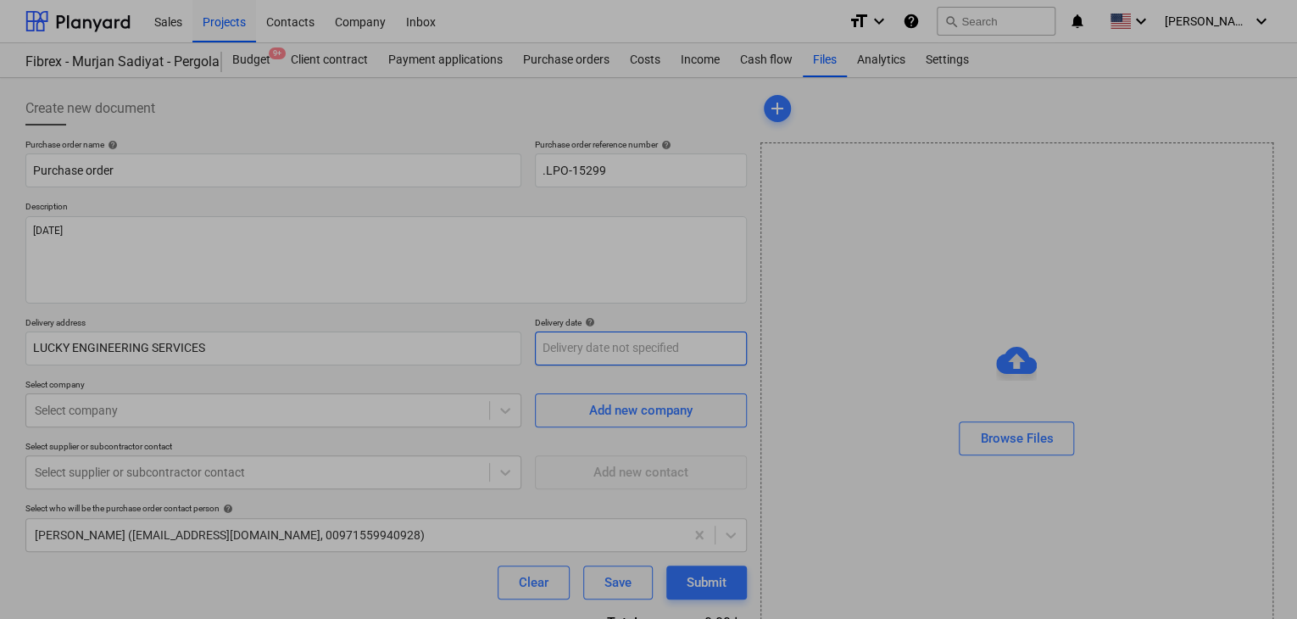
click at [556, 354] on body "Sales Projects Contacts Company Inbox format_size keyboard_arrow_down help sear…" at bounding box center [648, 309] width 1297 height 619
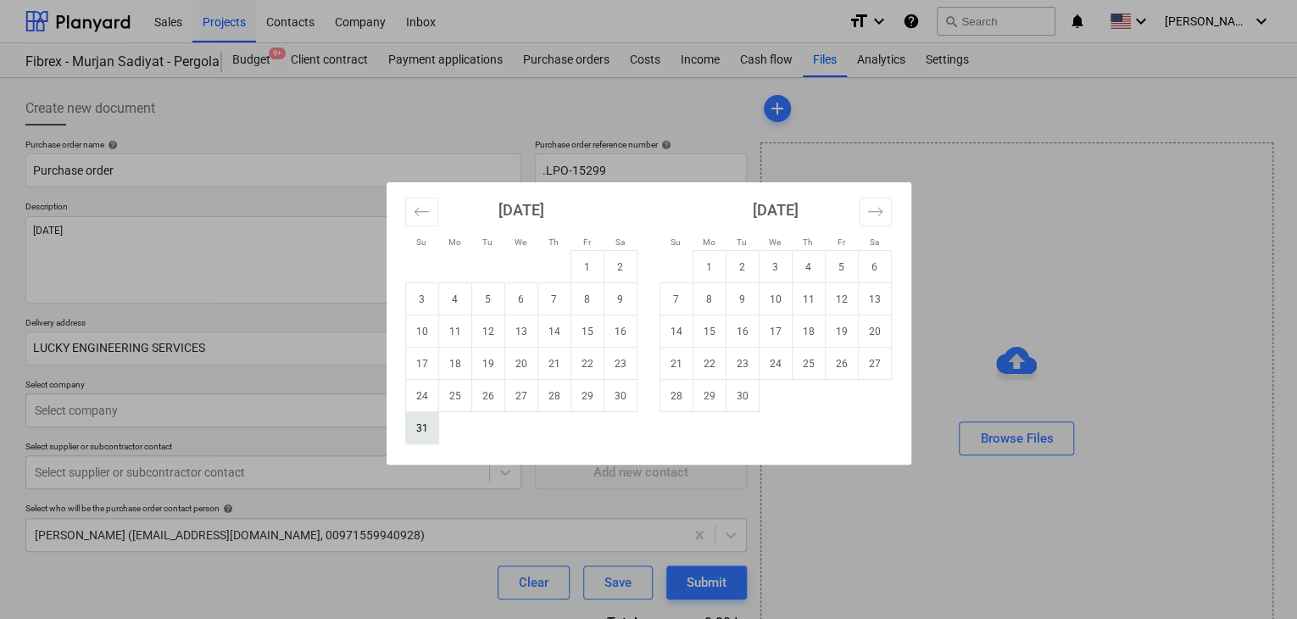
click at [427, 425] on td "31" at bounding box center [421, 428] width 33 height 32
type textarea "x"
type input "[DATE]"
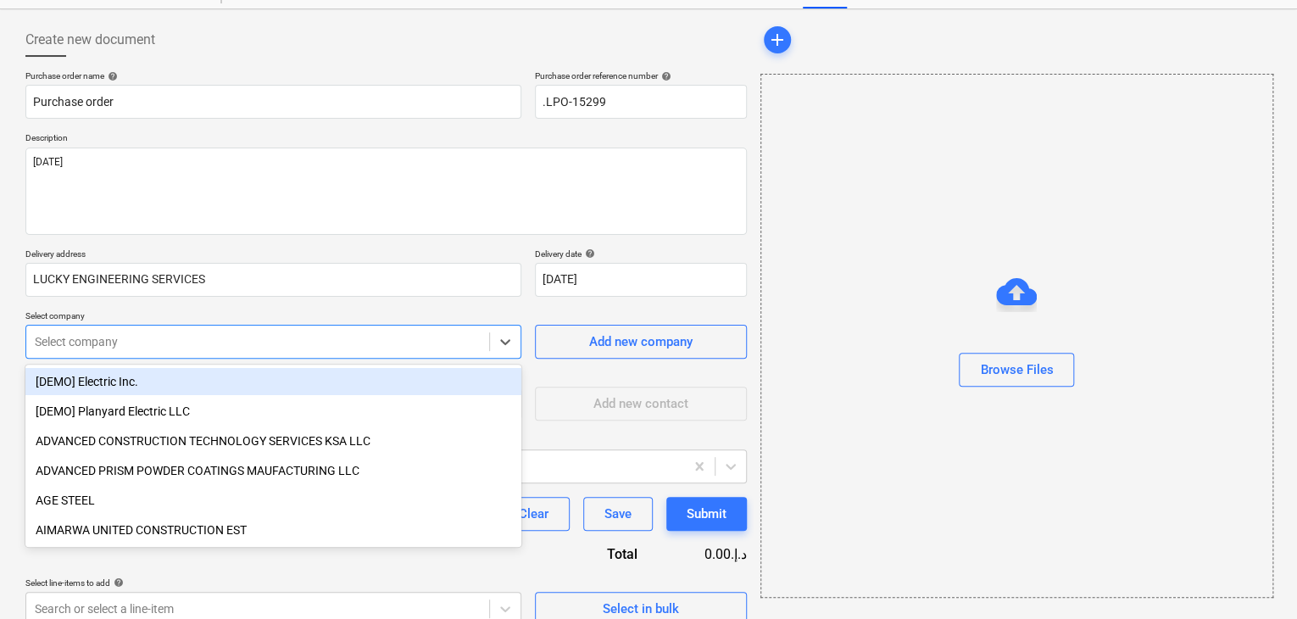
click at [160, 407] on body "Sales Projects Contacts Company Inbox format_size keyboard_arrow_down help sear…" at bounding box center [648, 240] width 1297 height 619
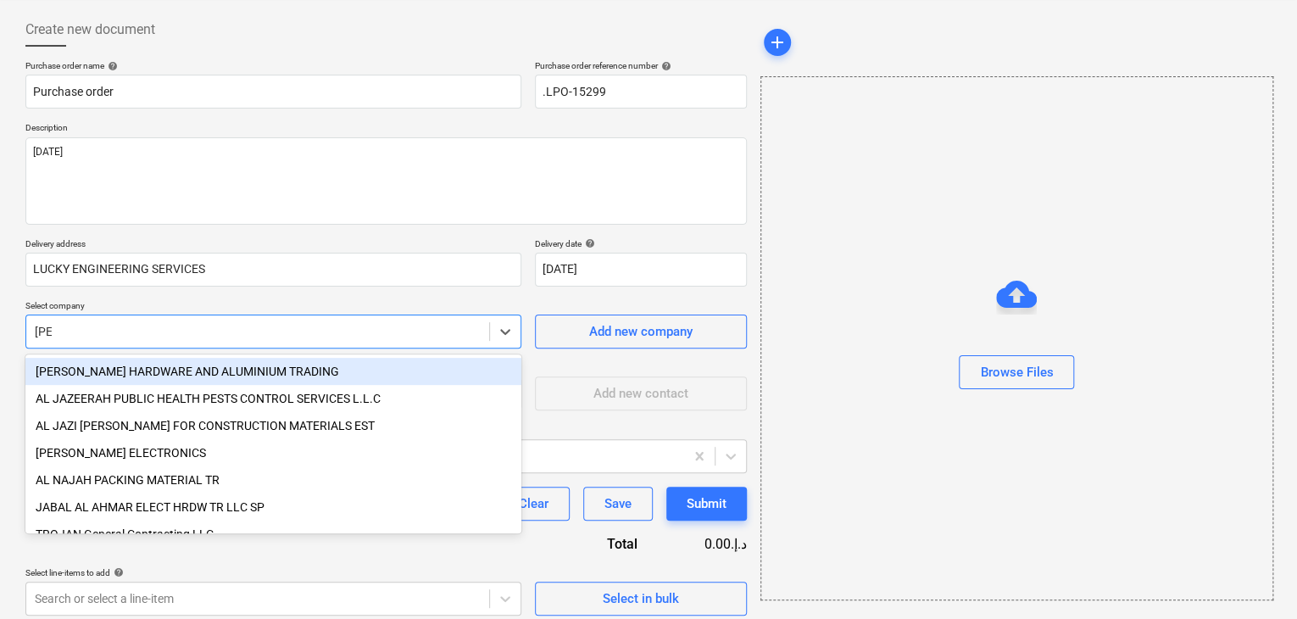
type input "JAB"
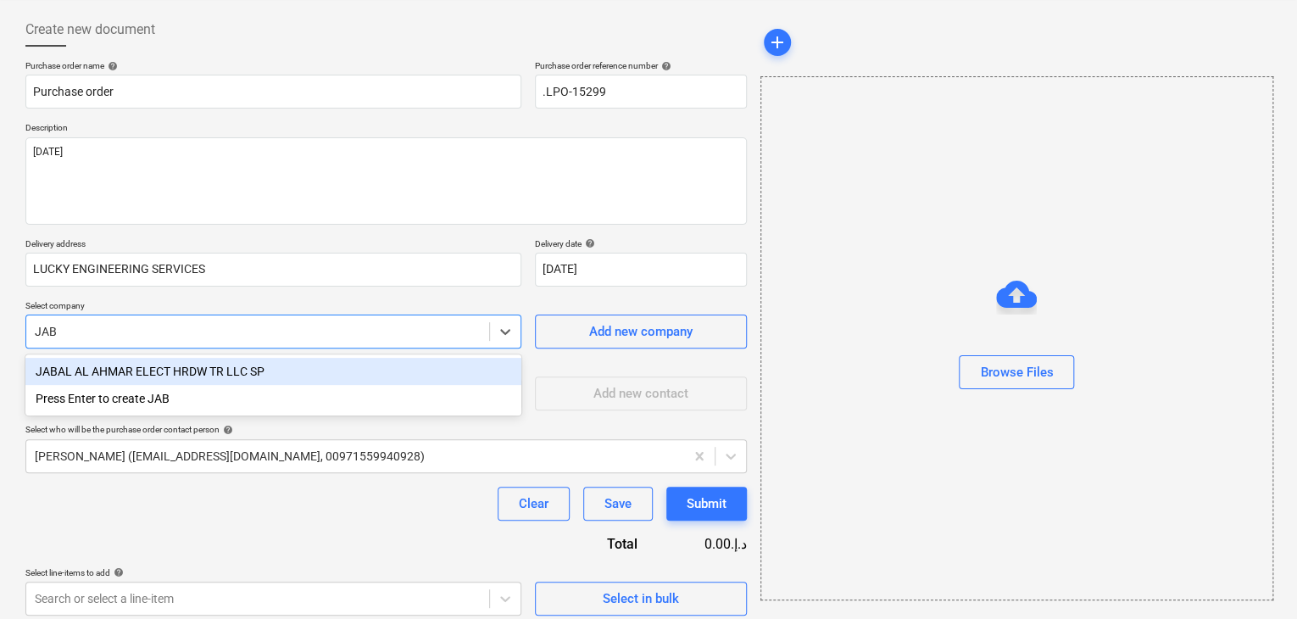
click at [140, 374] on div "JABAL AL AHMAR ELECT HRDW TR LLC SP" at bounding box center [273, 371] width 496 height 27
type textarea "x"
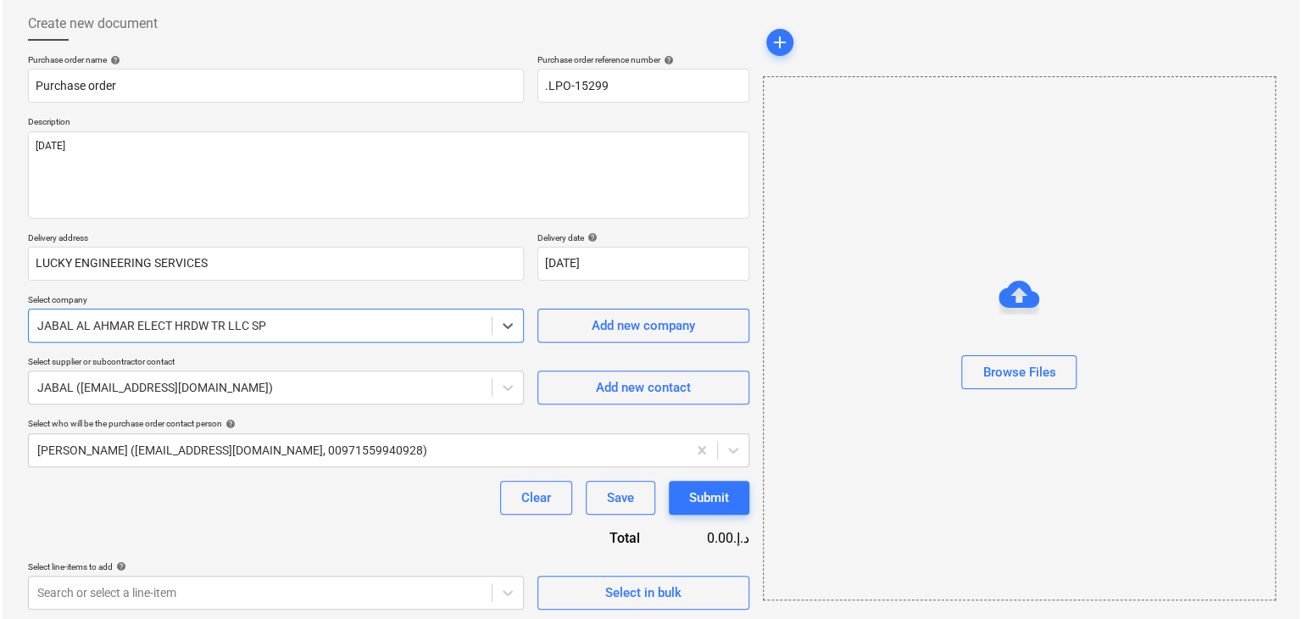
scroll to position [88, 0]
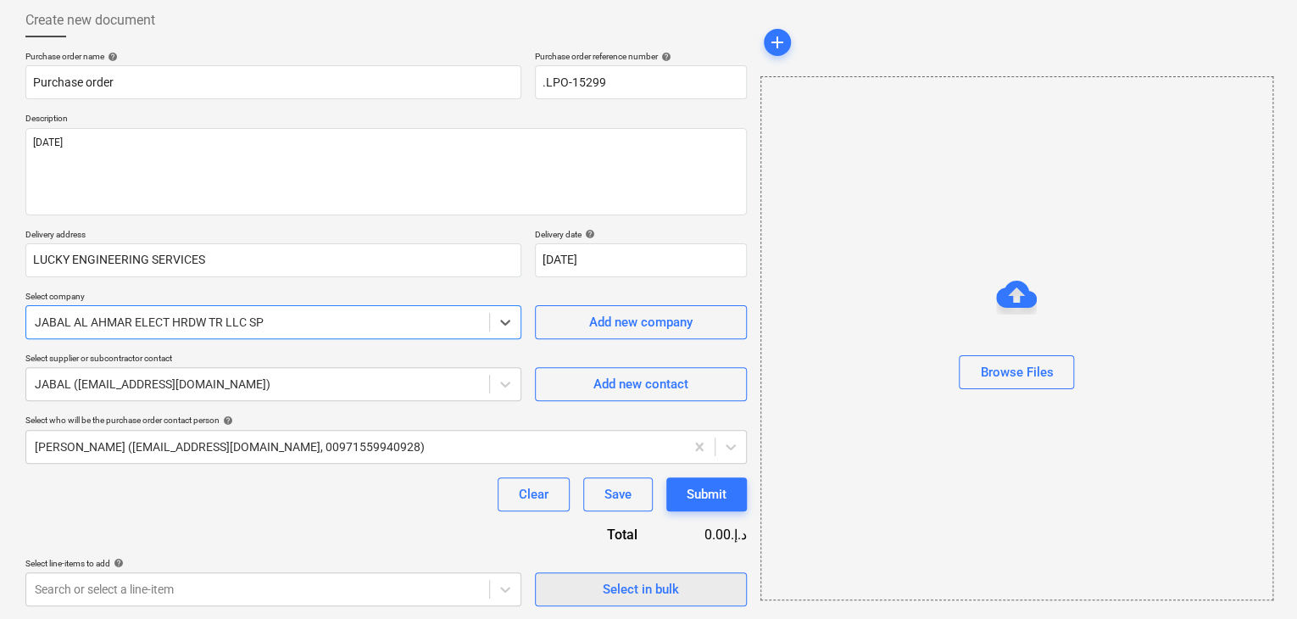
click at [568, 589] on span "Select in bulk" at bounding box center [641, 589] width 170 height 22
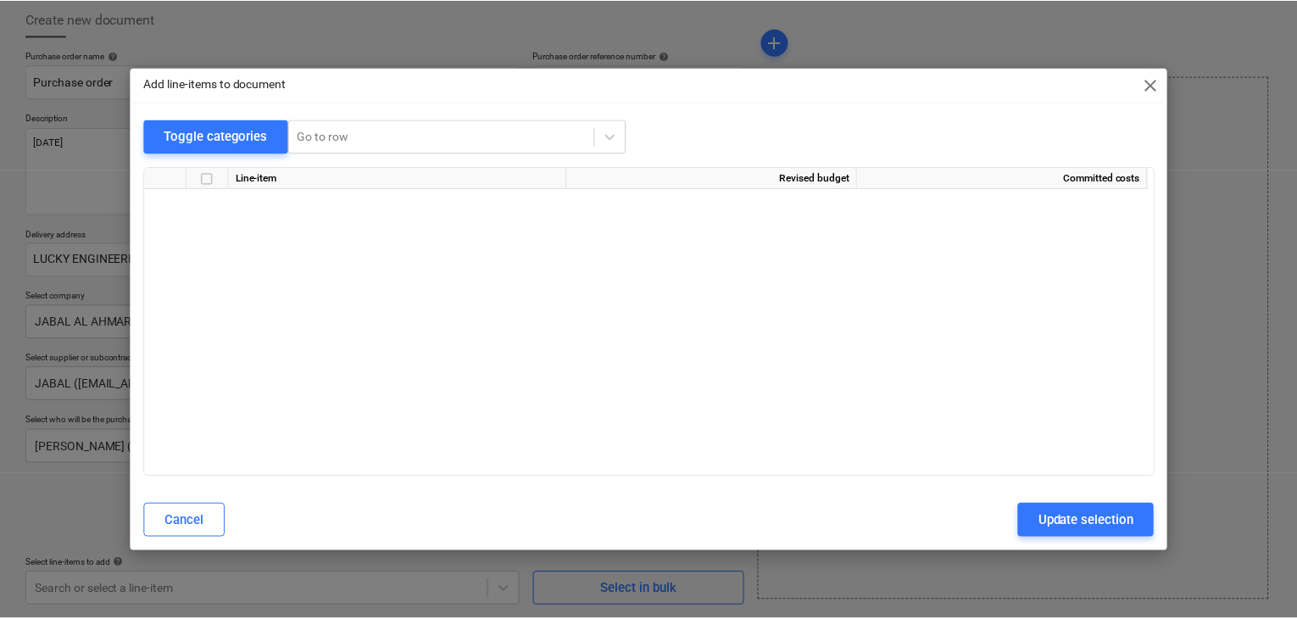
scroll to position [6857, 0]
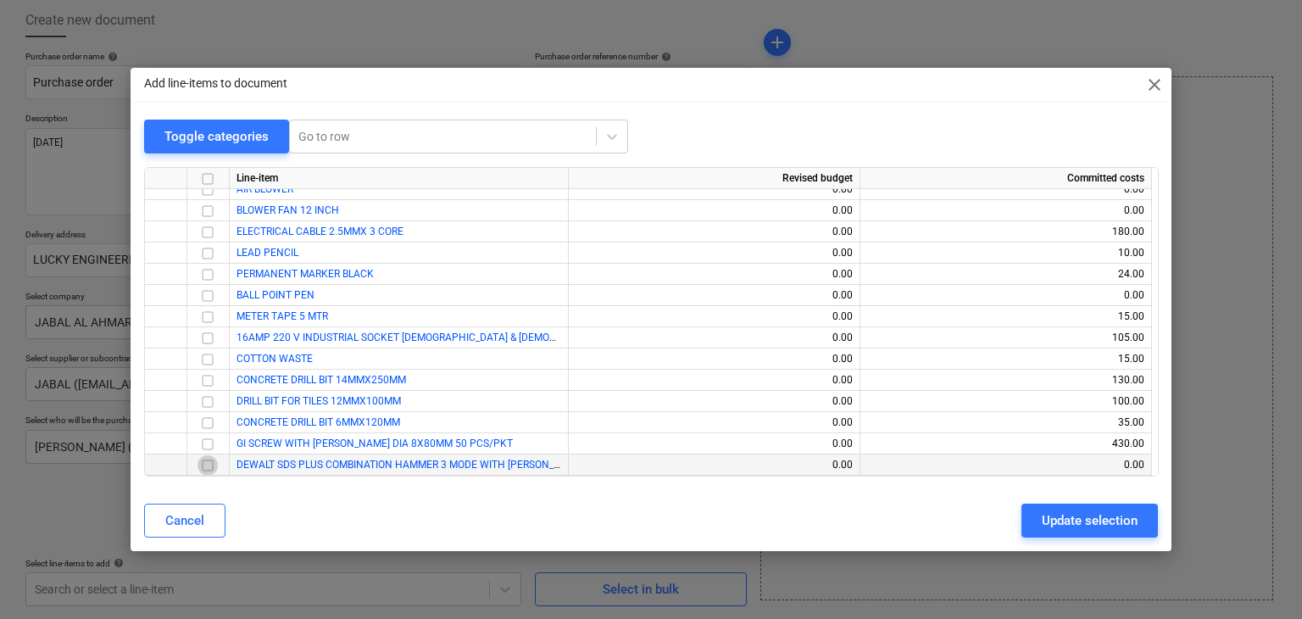
click at [210, 469] on input "checkbox" at bounding box center [208, 465] width 20 height 20
drag, startPoint x: 1104, startPoint y: 521, endPoint x: 1066, endPoint y: 513, distance: 39.1
click at [1102, 521] on div "Update selection" at bounding box center [1090, 521] width 96 height 22
type textarea "x"
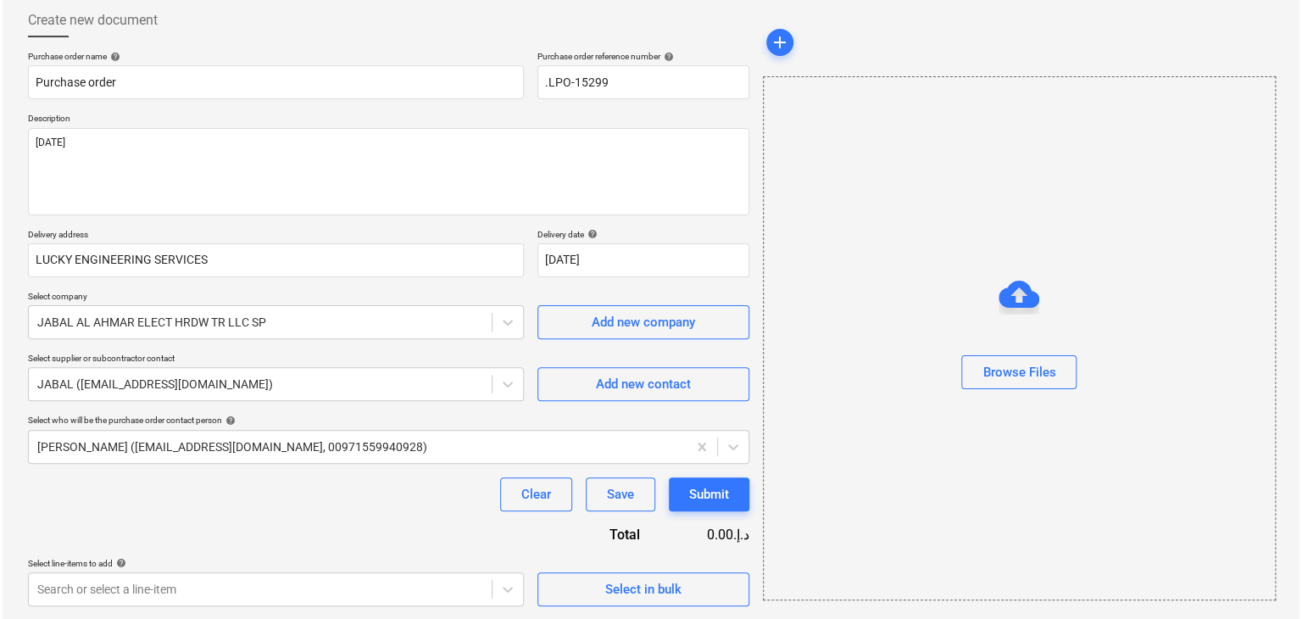
scroll to position [248, 0]
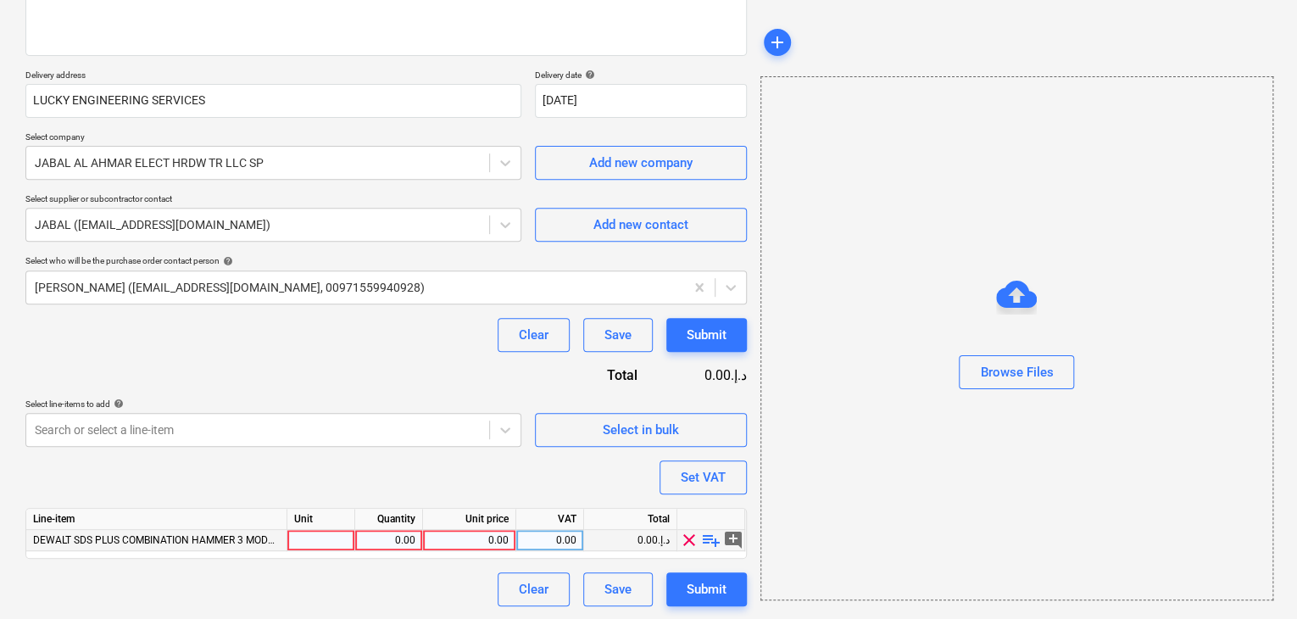
click at [310, 536] on div at bounding box center [321, 540] width 68 height 21
type input "NOS"
type textarea "x"
click at [376, 535] on div "0.00" at bounding box center [388, 540] width 53 height 21
type input "4"
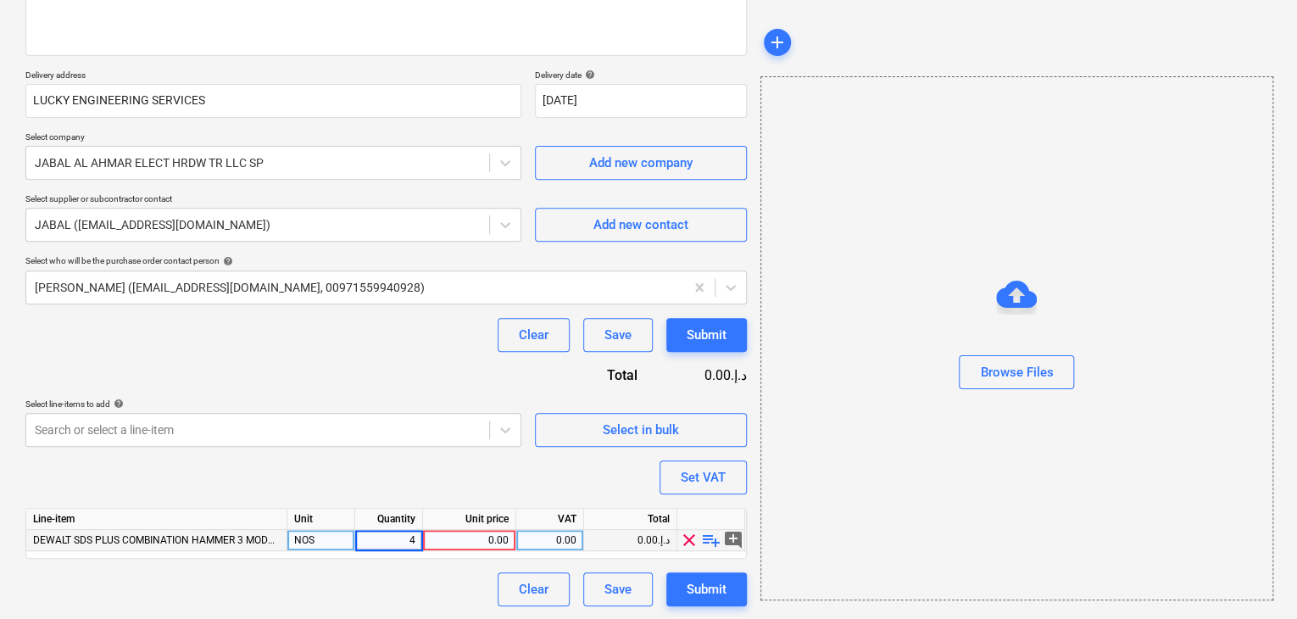
type textarea "x"
click at [460, 545] on div "0.00" at bounding box center [469, 540] width 79 height 21
type input "460"
type textarea "x"
click at [812, 490] on div "Browse Files" at bounding box center [1017, 338] width 513 height 524
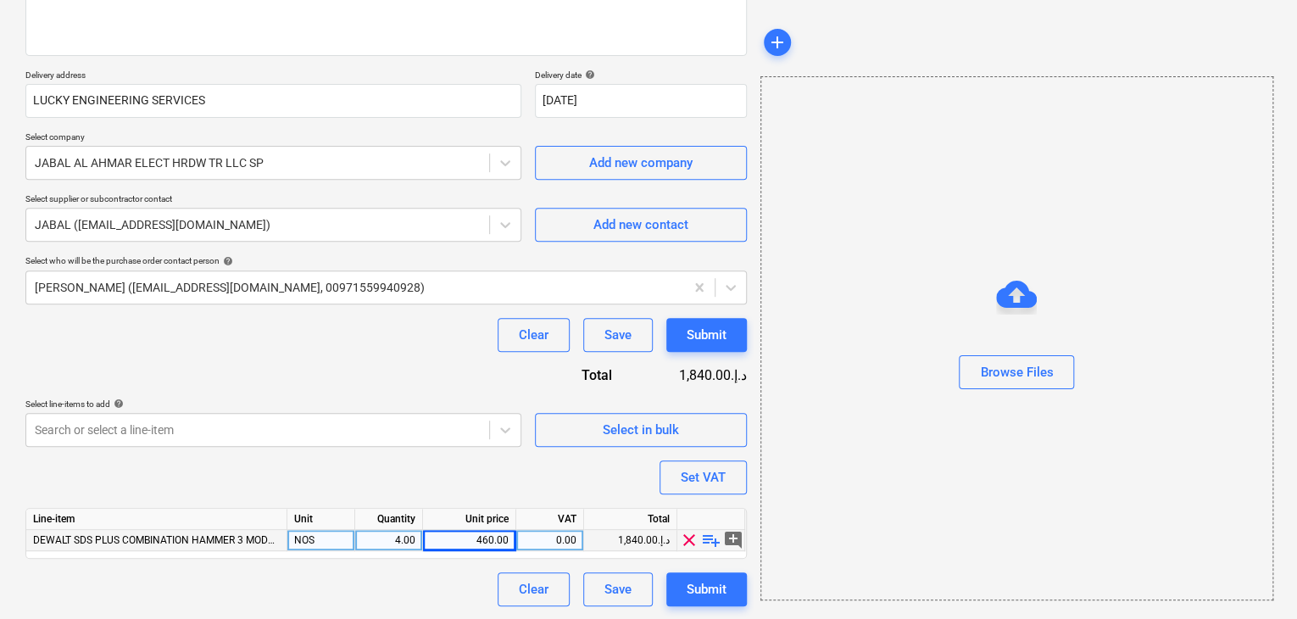
click at [746, 485] on div "Create new document Purchase order name help Purchase order Purchase order refe…" at bounding box center [386, 225] width 735 height 776
click at [711, 475] on div "Set VAT" at bounding box center [703, 477] width 45 height 22
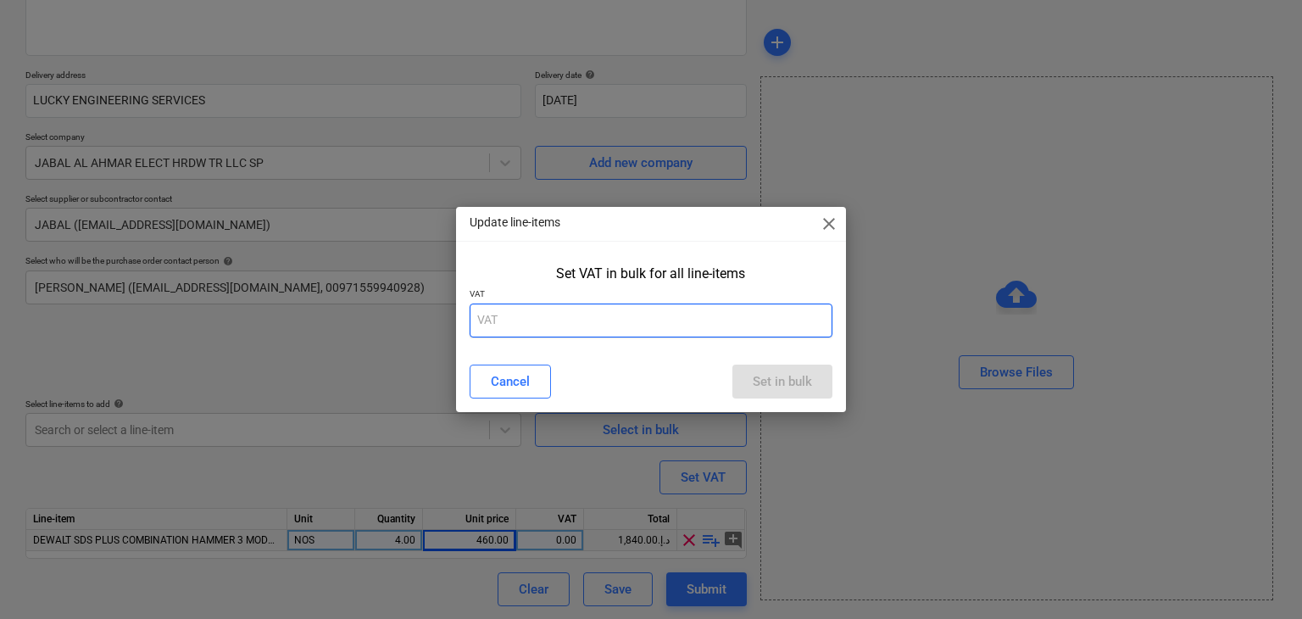
click at [556, 306] on input "text" at bounding box center [652, 321] width 364 height 34
type input "5"
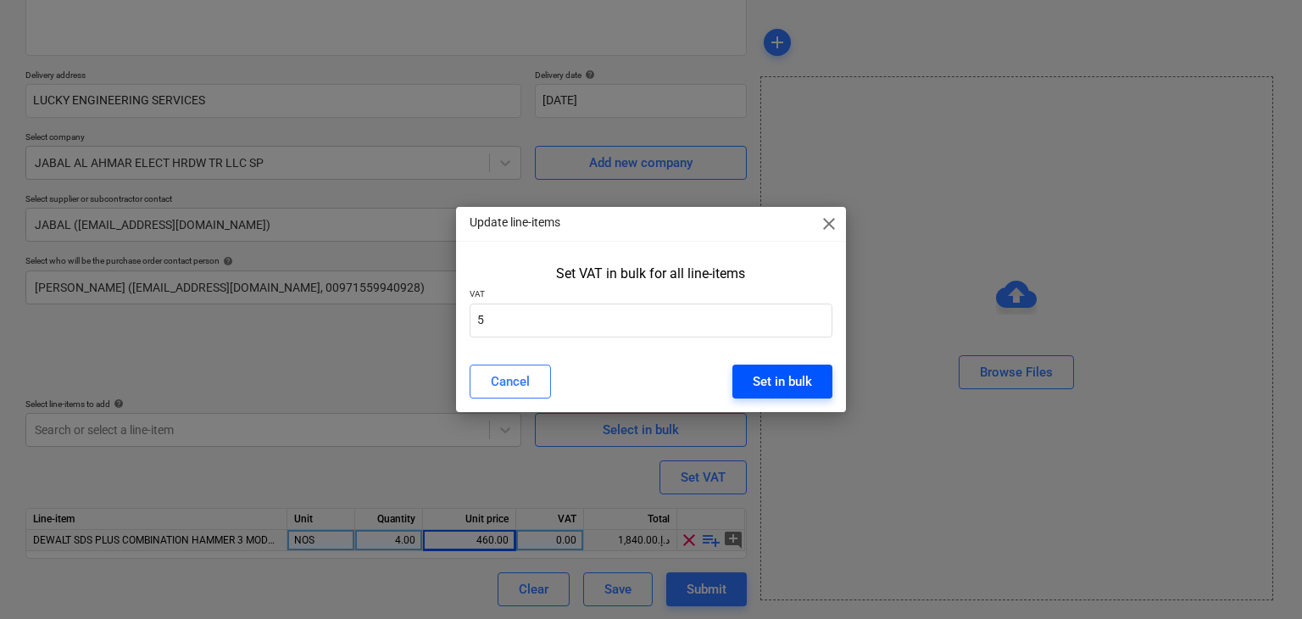
click at [776, 388] on div "Set in bulk" at bounding box center [782, 382] width 59 height 22
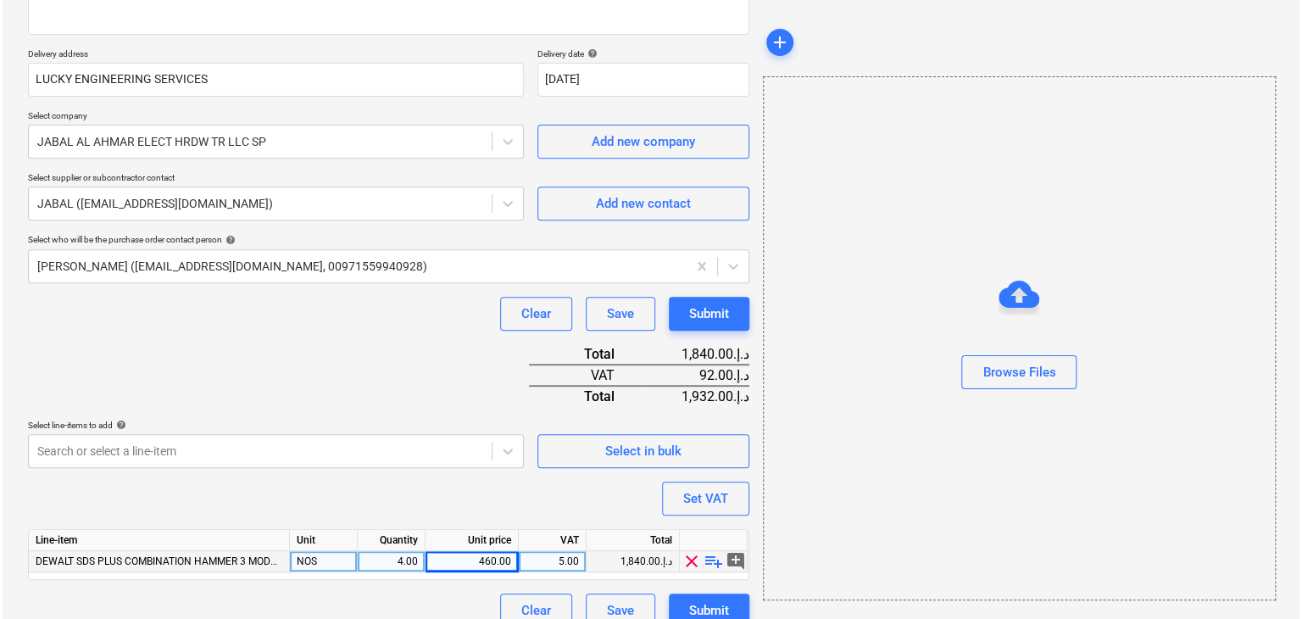
scroll to position [290, 0]
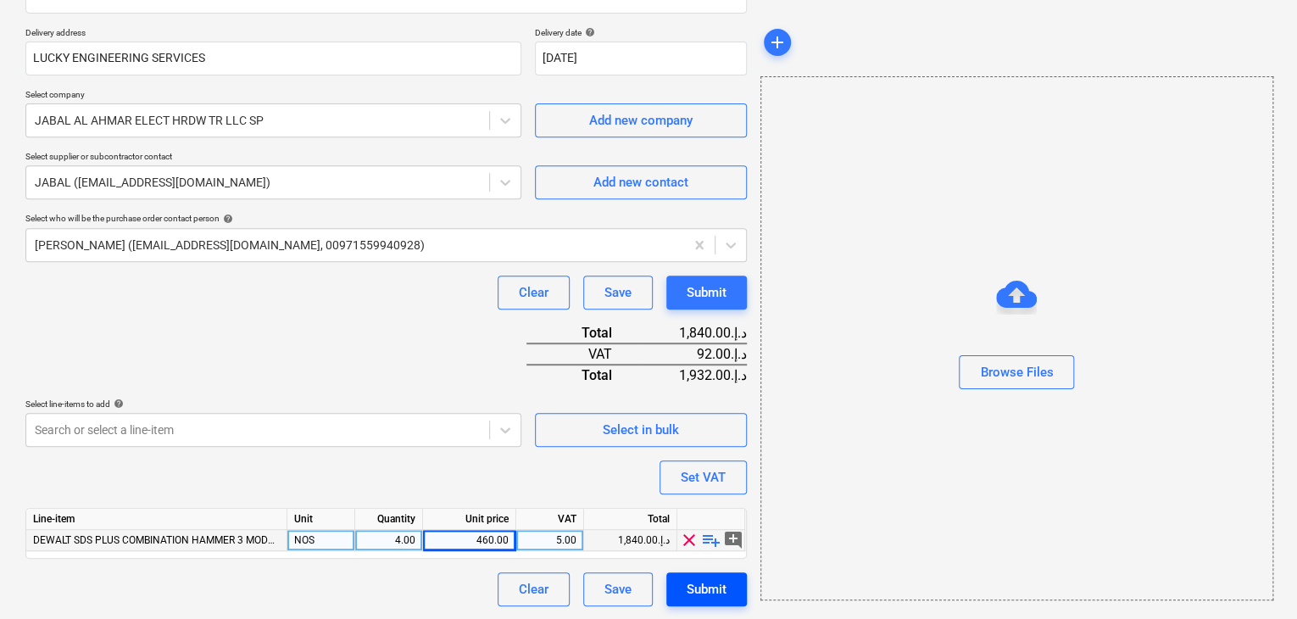
click at [712, 590] on div "Submit" at bounding box center [707, 589] width 40 height 22
type textarea "x"
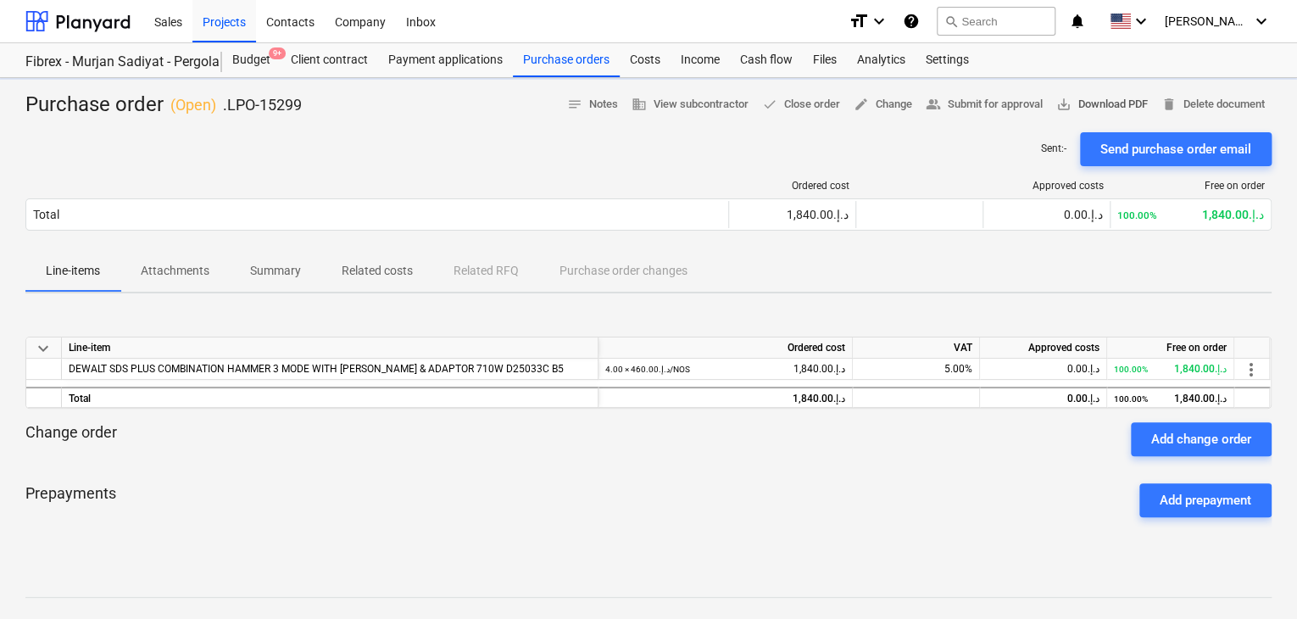
click at [1113, 100] on span "save_alt Download PDF" at bounding box center [1103, 105] width 92 height 20
